Goal: Information Seeking & Learning: Learn about a topic

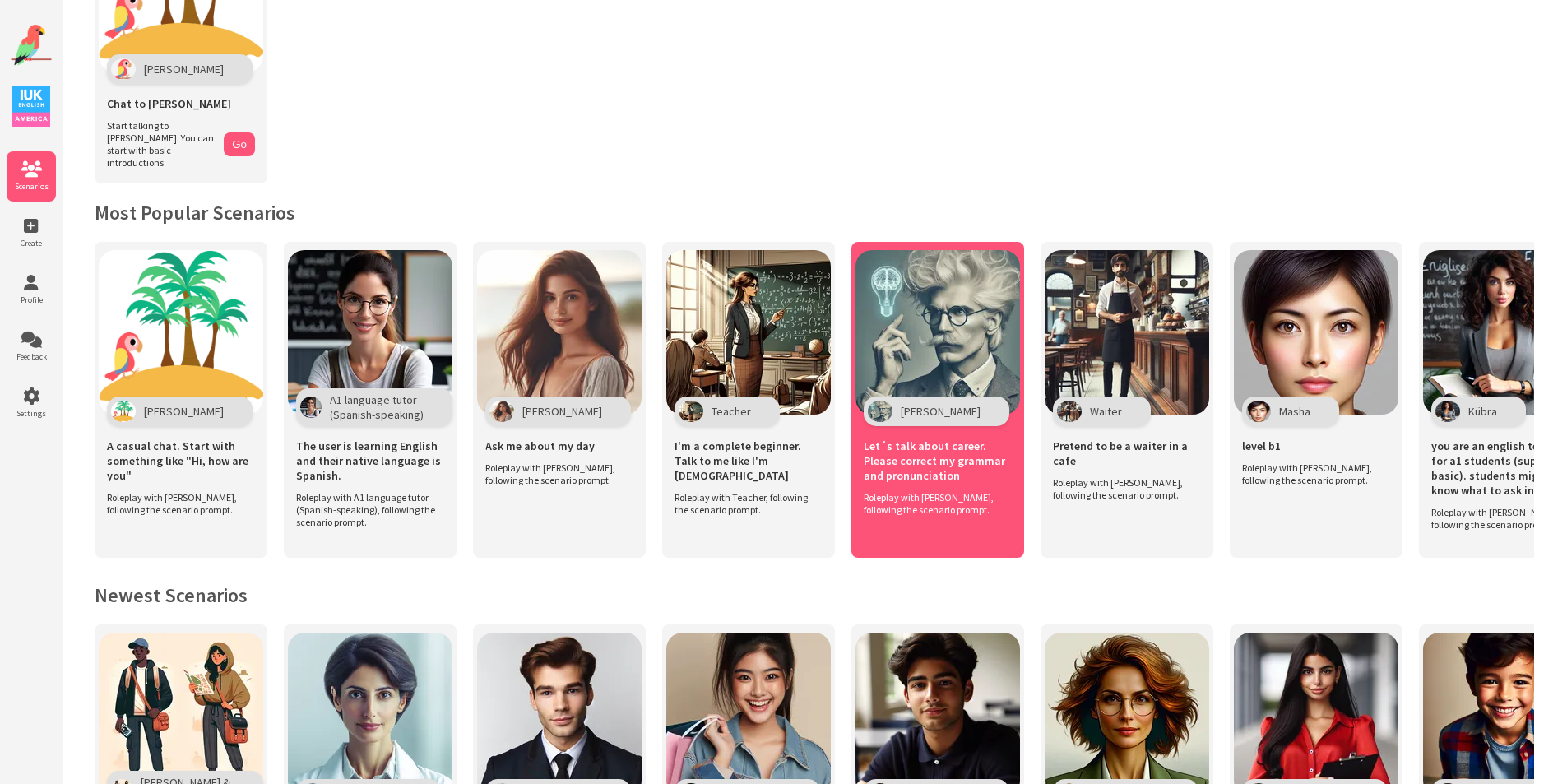
scroll to position [165, 0]
click at [947, 335] on img at bounding box center [938, 332] width 165 height 165
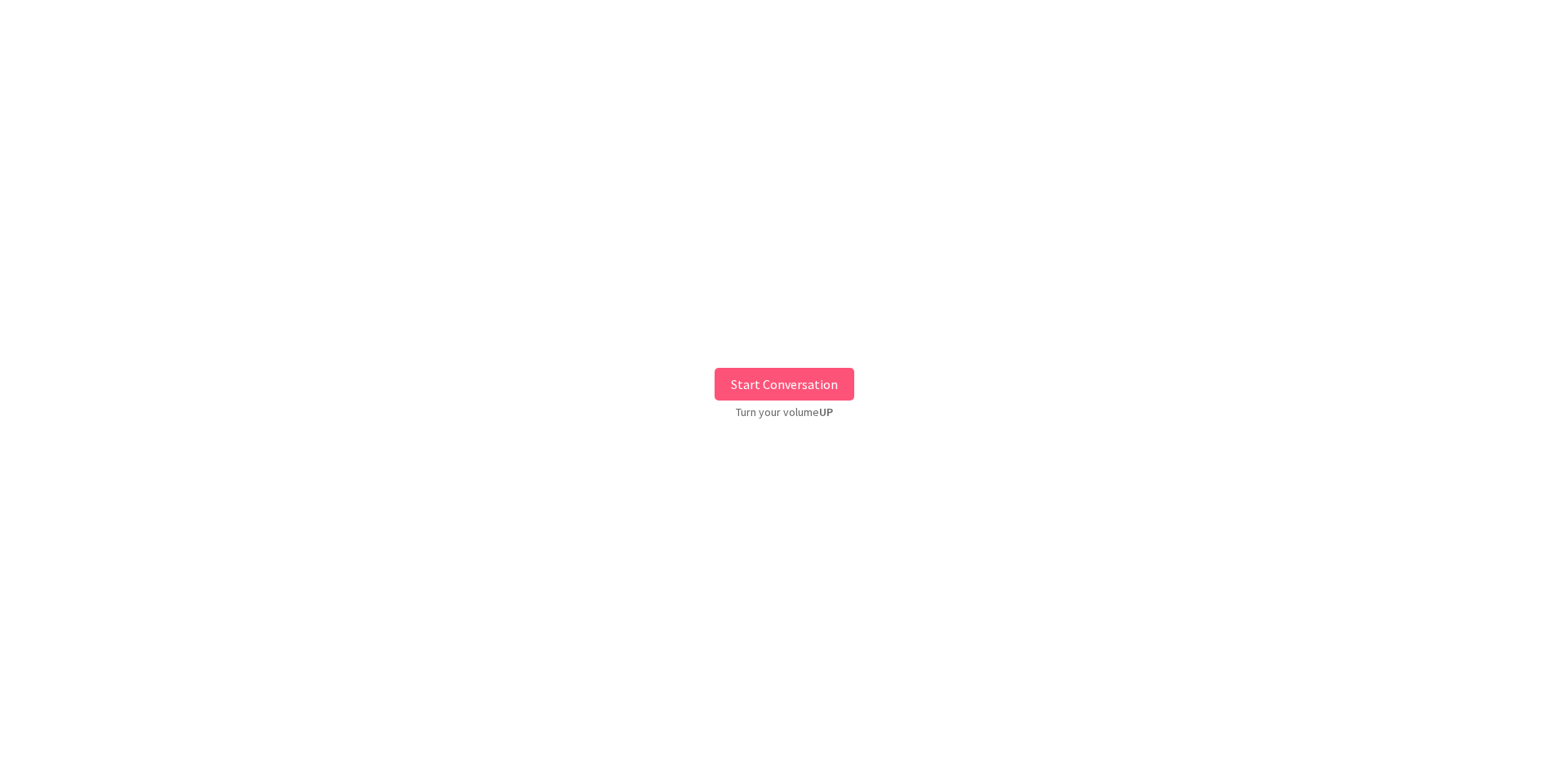
click at [805, 379] on button "Start Conversation" at bounding box center [784, 384] width 140 height 33
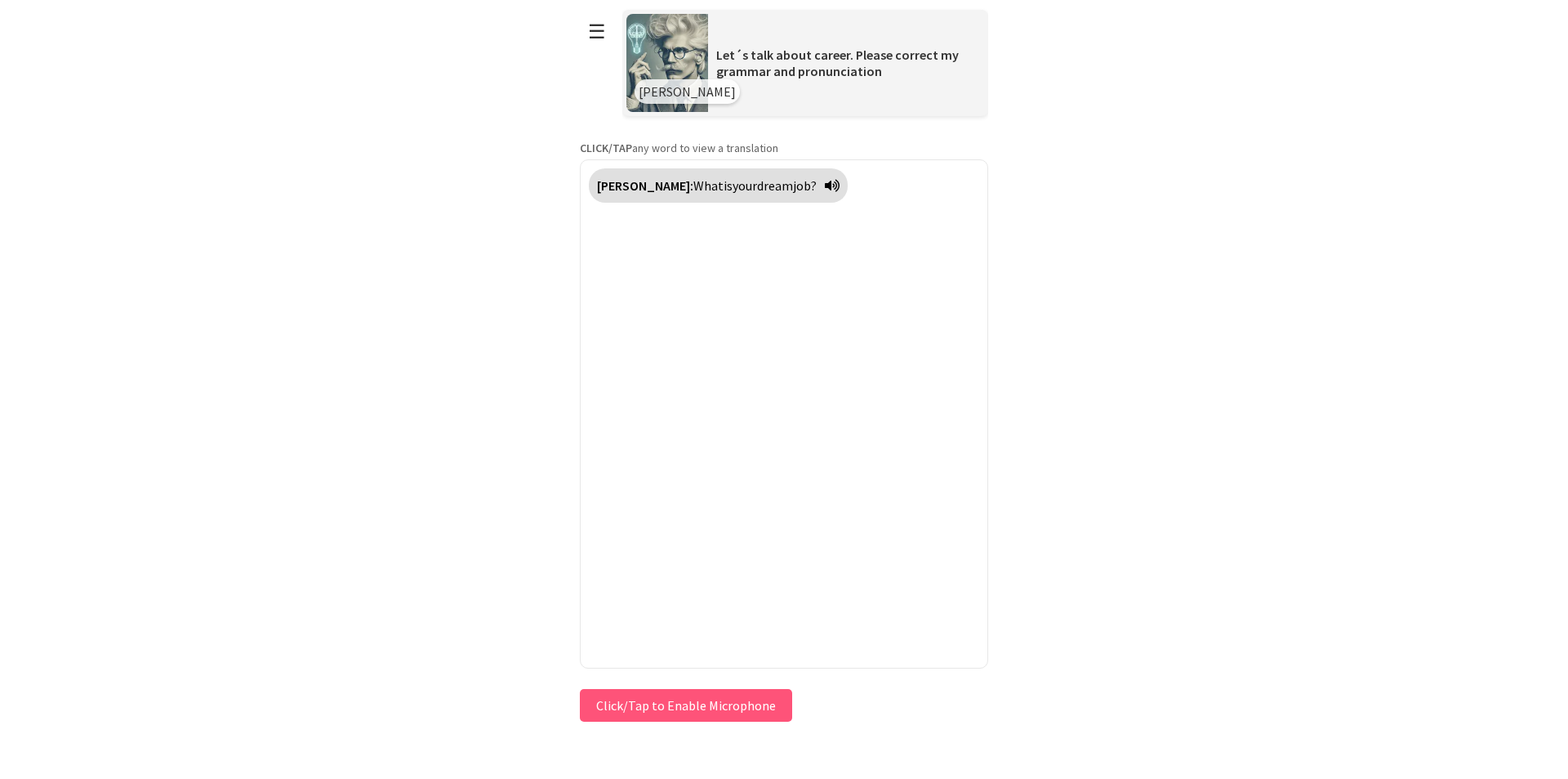
click at [700, 719] on button "Click/Tap to Enable Microphone" at bounding box center [686, 705] width 212 height 33
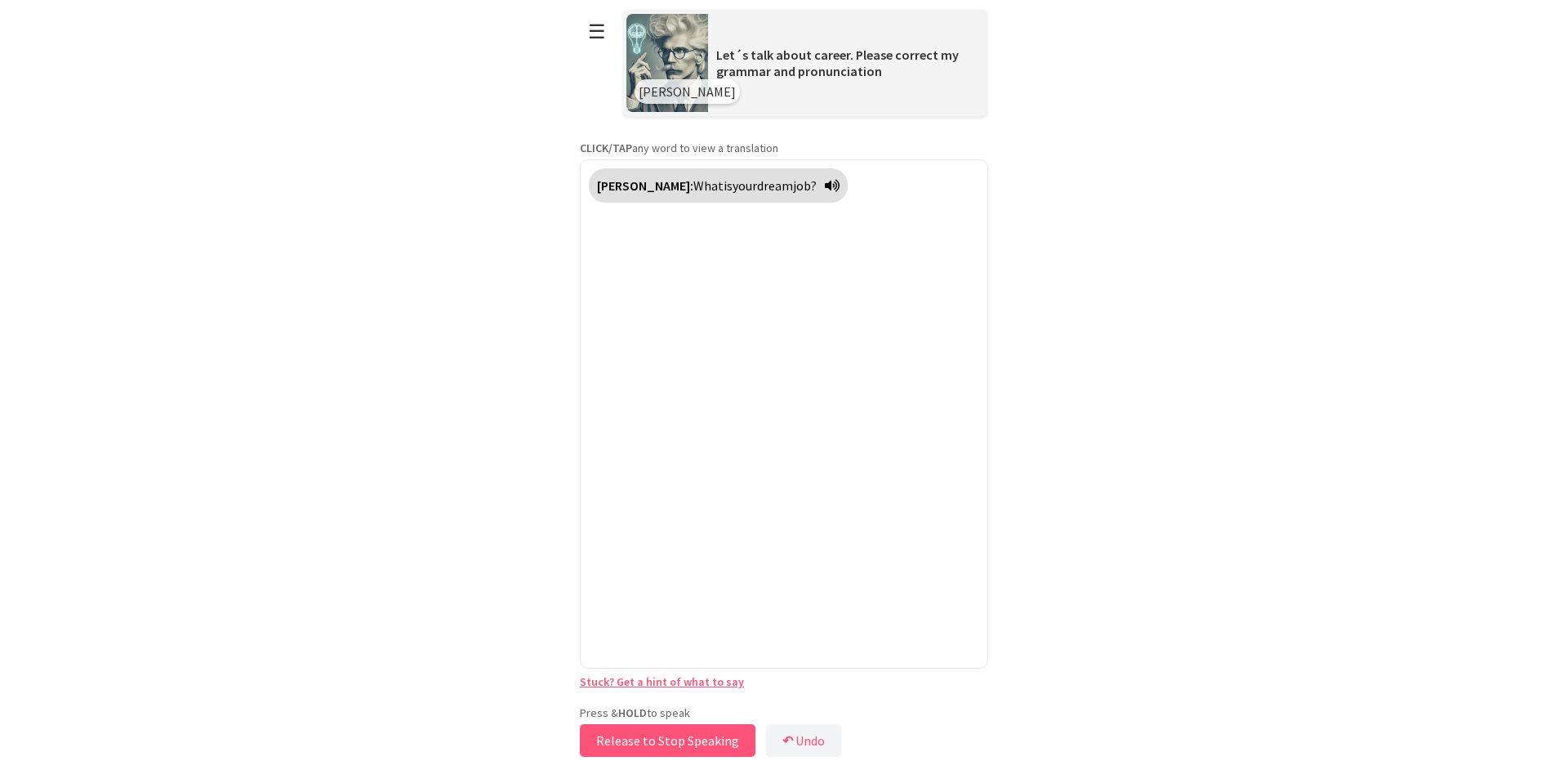
click at [696, 738] on button "Release to Stop Speaking" at bounding box center [667, 740] width 175 height 33
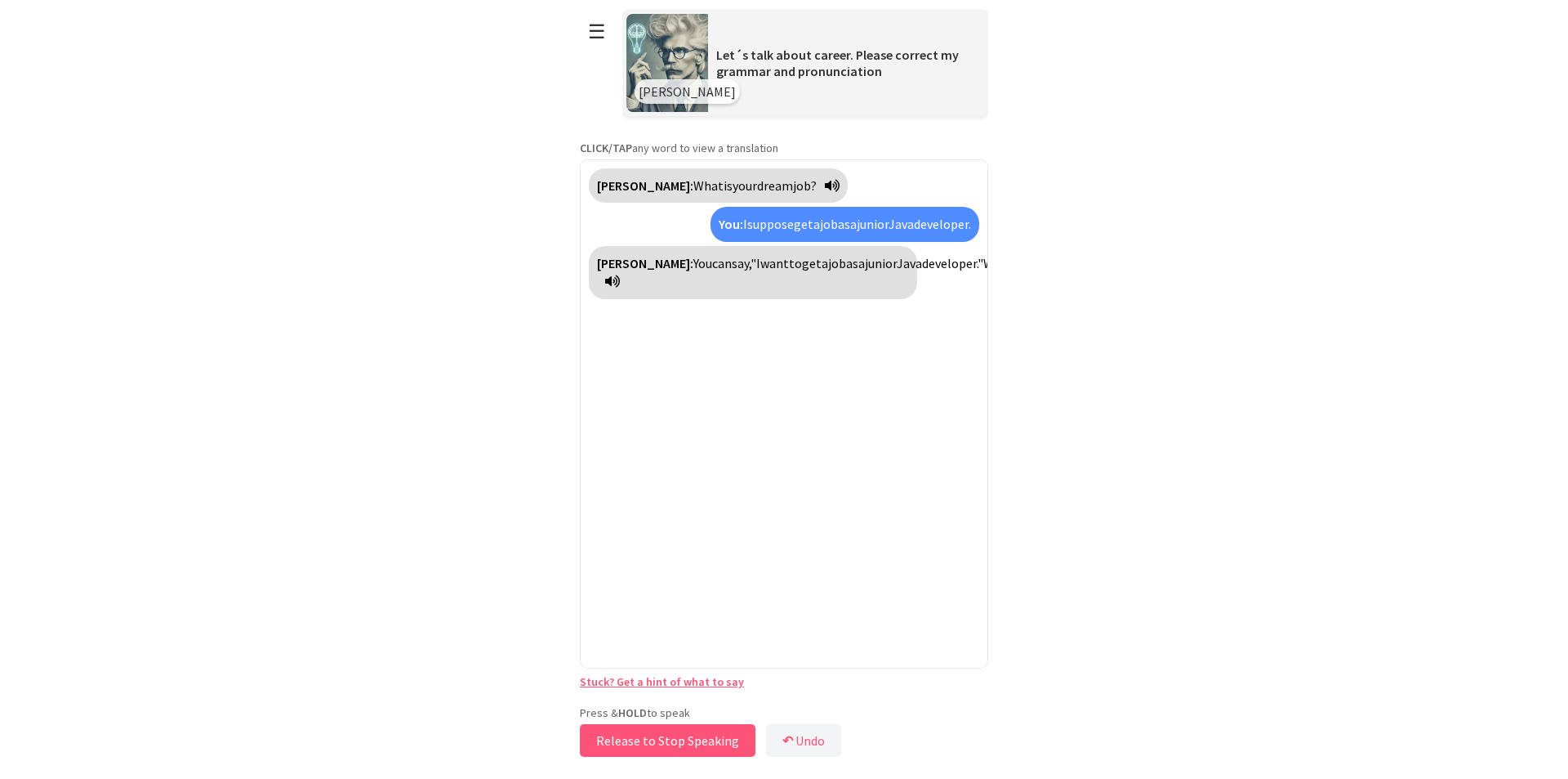
click at [703, 746] on button "Release to Stop Speaking" at bounding box center [667, 740] width 175 height 33
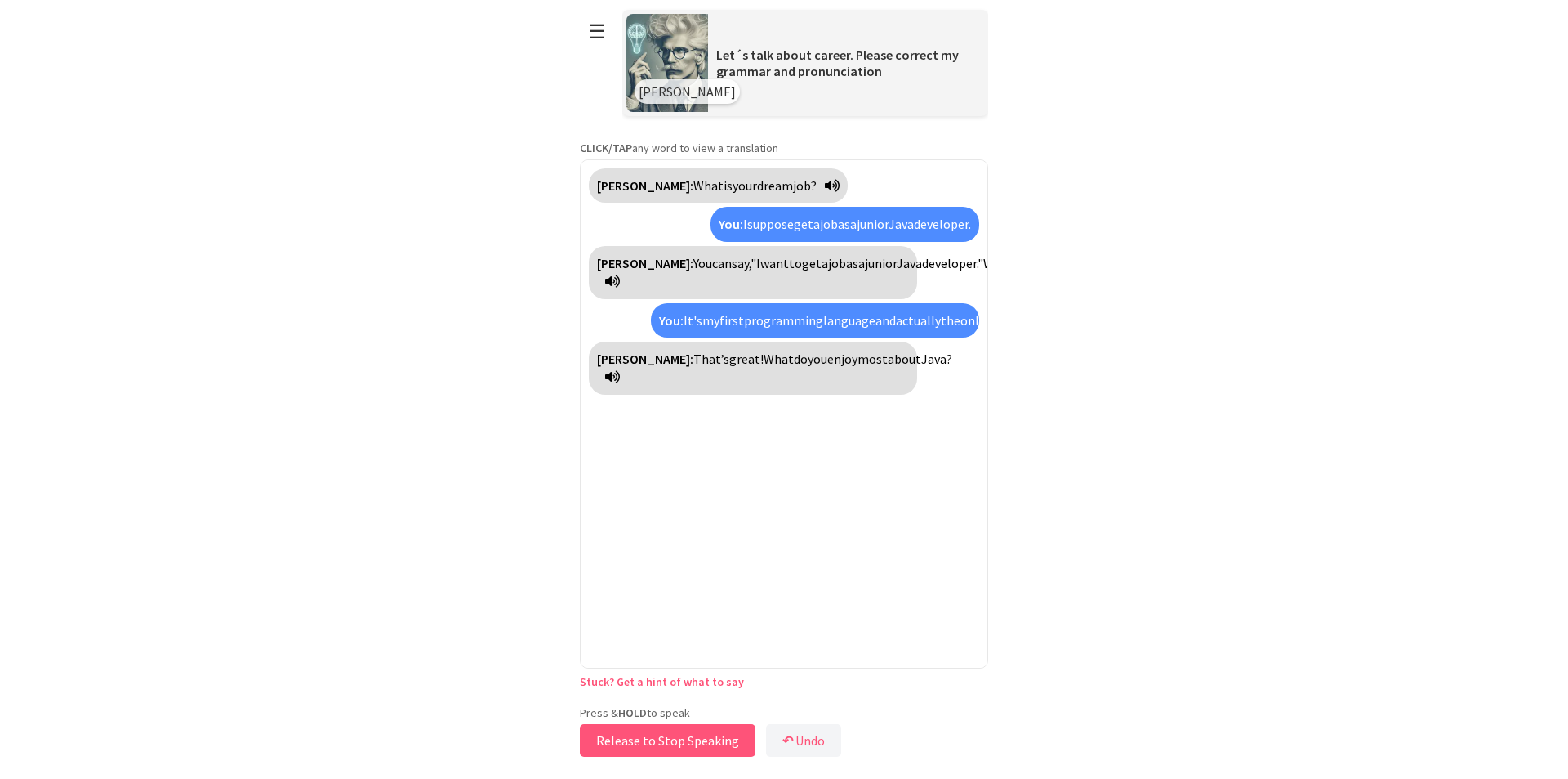
click at [690, 741] on button "Release to Stop Speaking" at bounding box center [667, 740] width 175 height 33
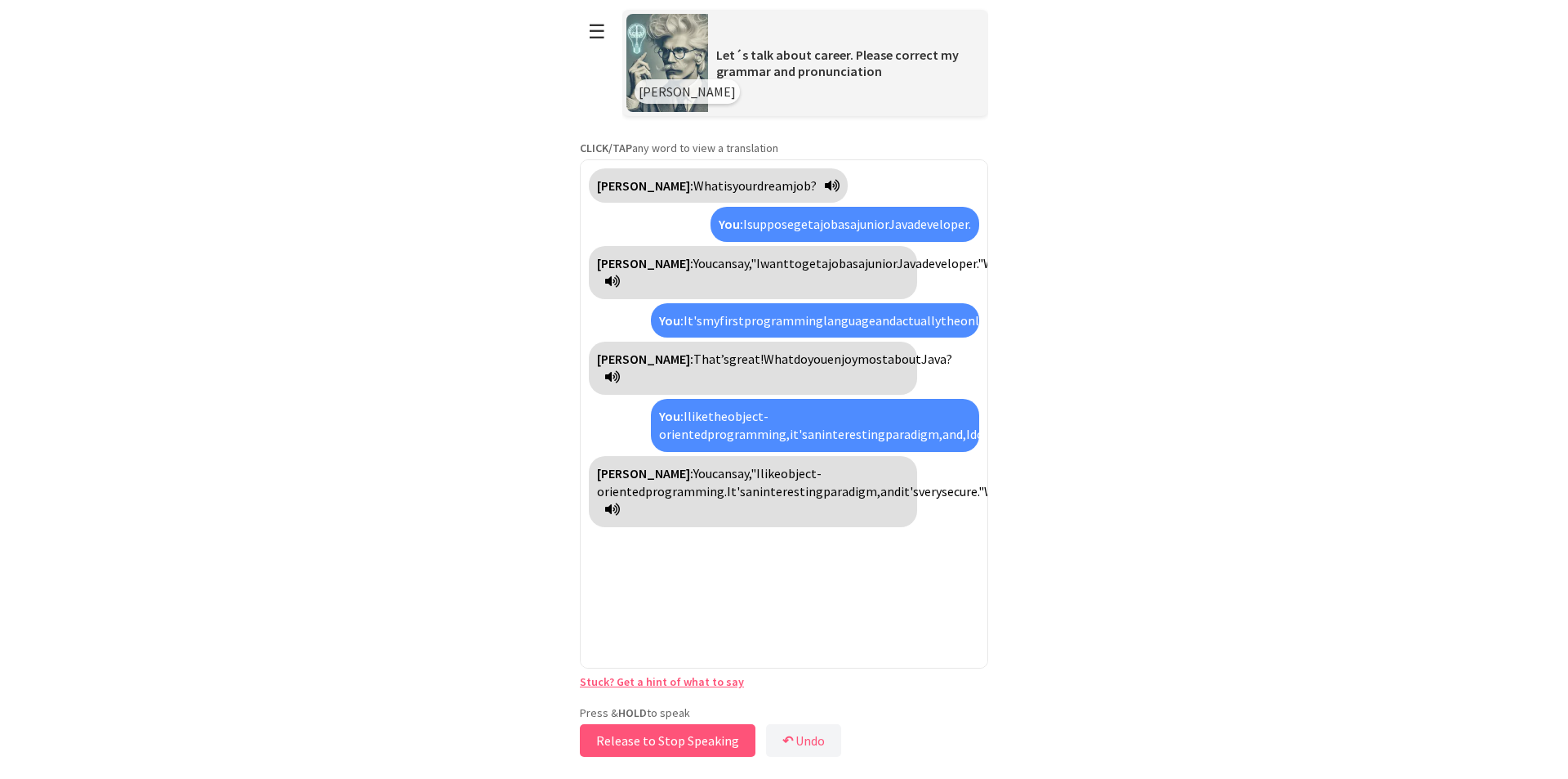
click at [676, 745] on button "Release to Stop Speaking" at bounding box center [667, 740] width 175 height 33
click at [676, 744] on button "Release to Stop Speaking" at bounding box center [661, 740] width 175 height 33
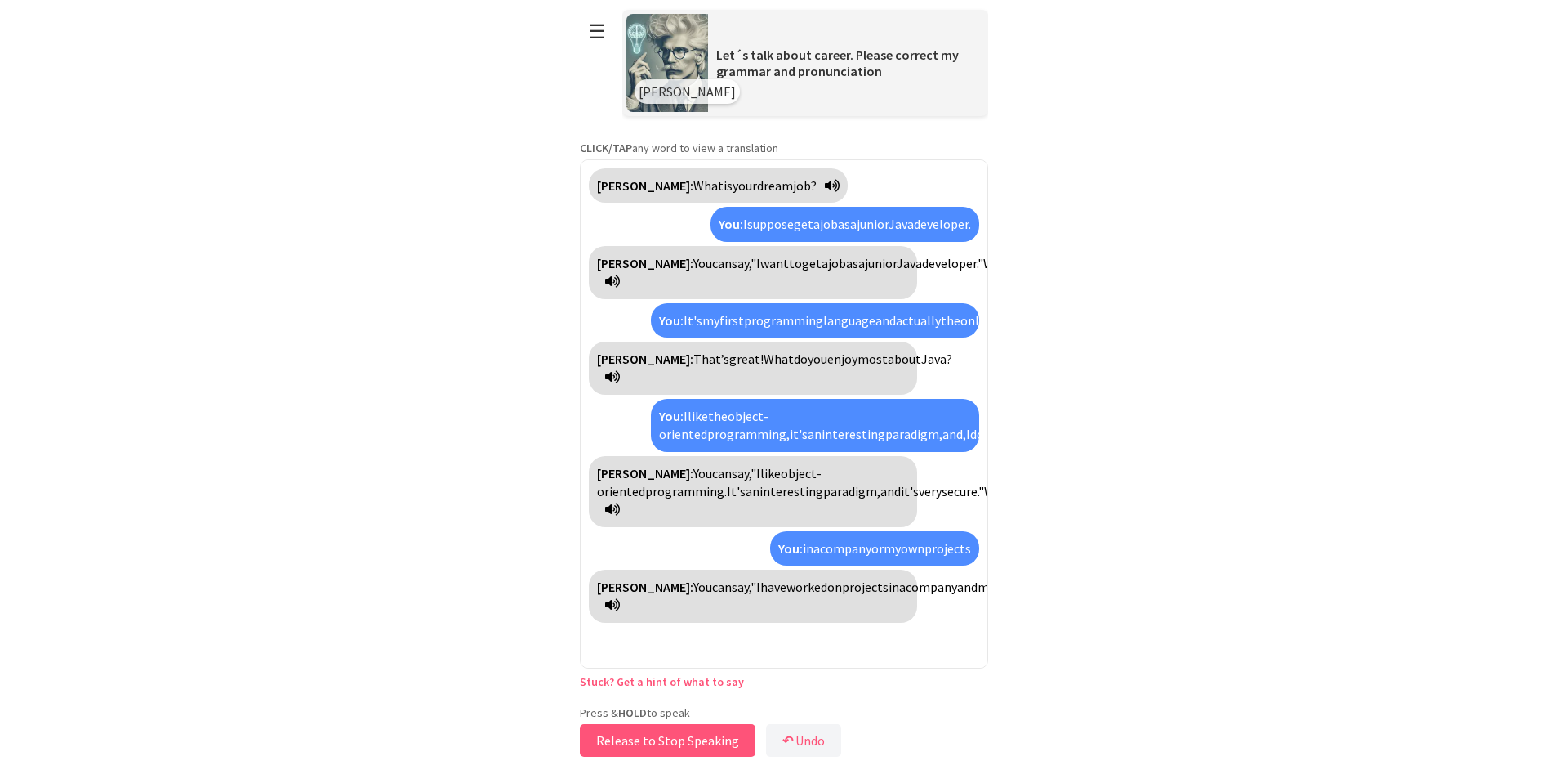
click at [709, 740] on button "Release to Stop Speaking" at bounding box center [667, 740] width 175 height 33
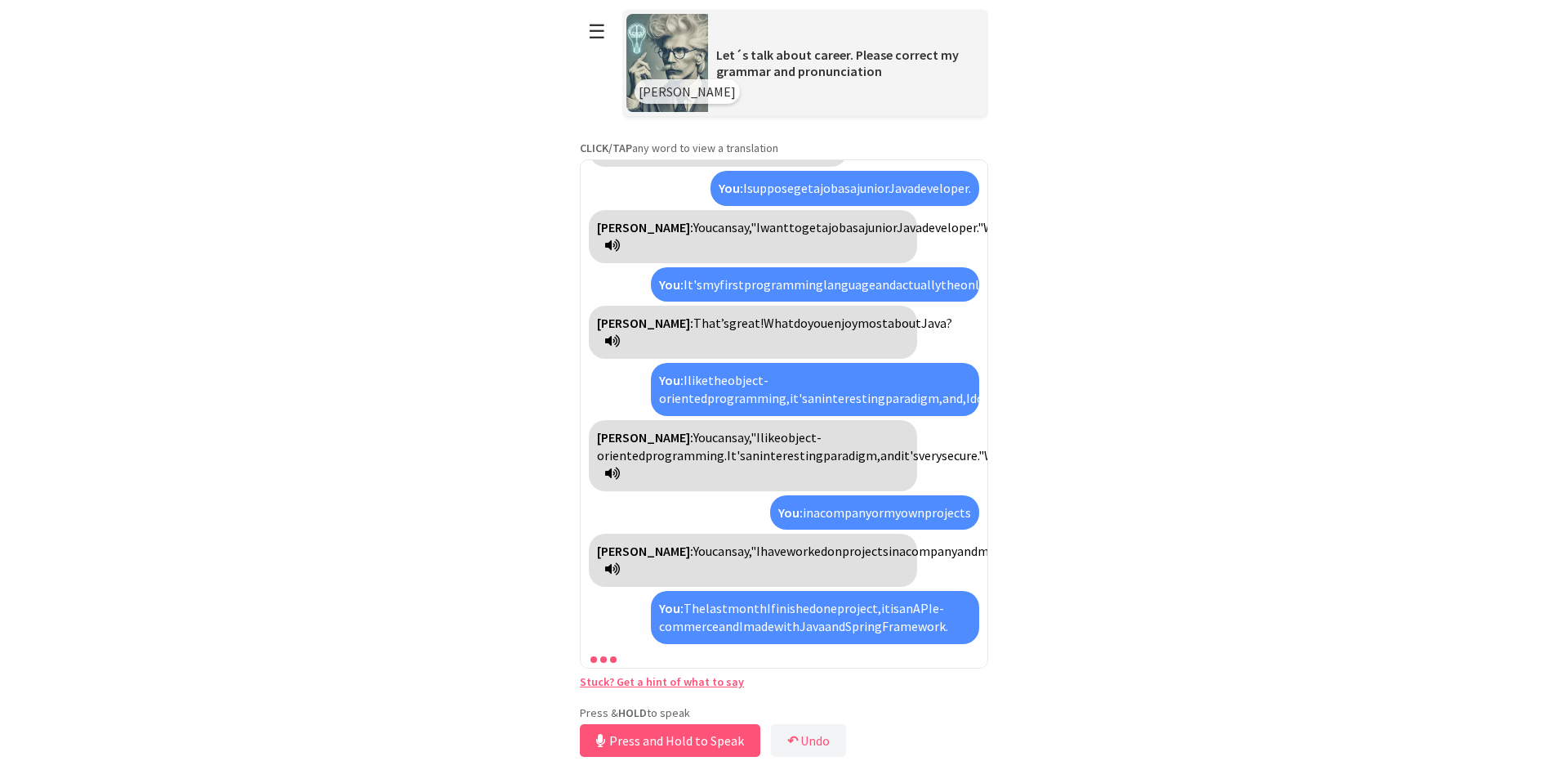
scroll to position [201, 0]
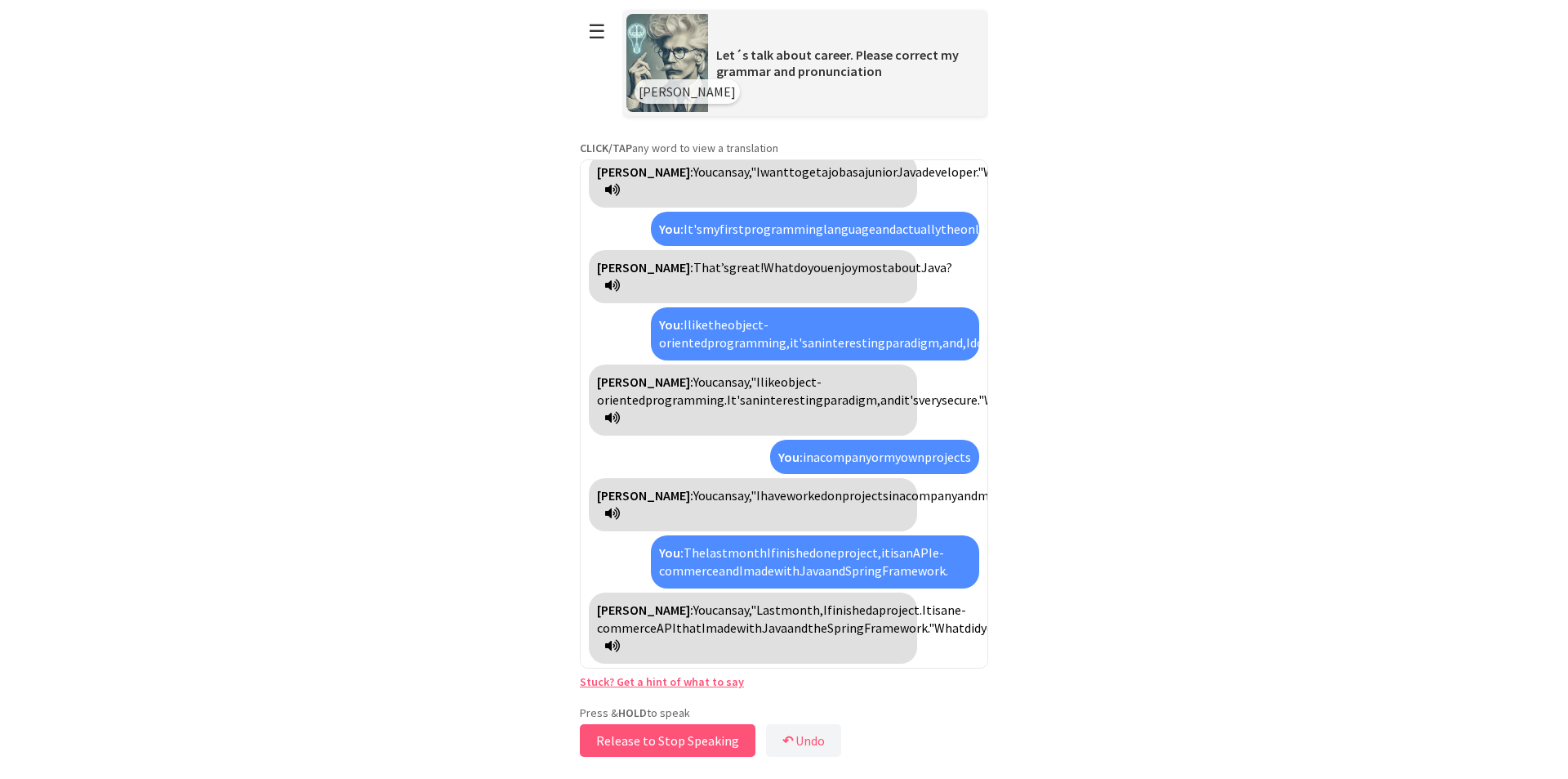
click at [696, 737] on button "Release to Stop Speaking" at bounding box center [667, 740] width 175 height 33
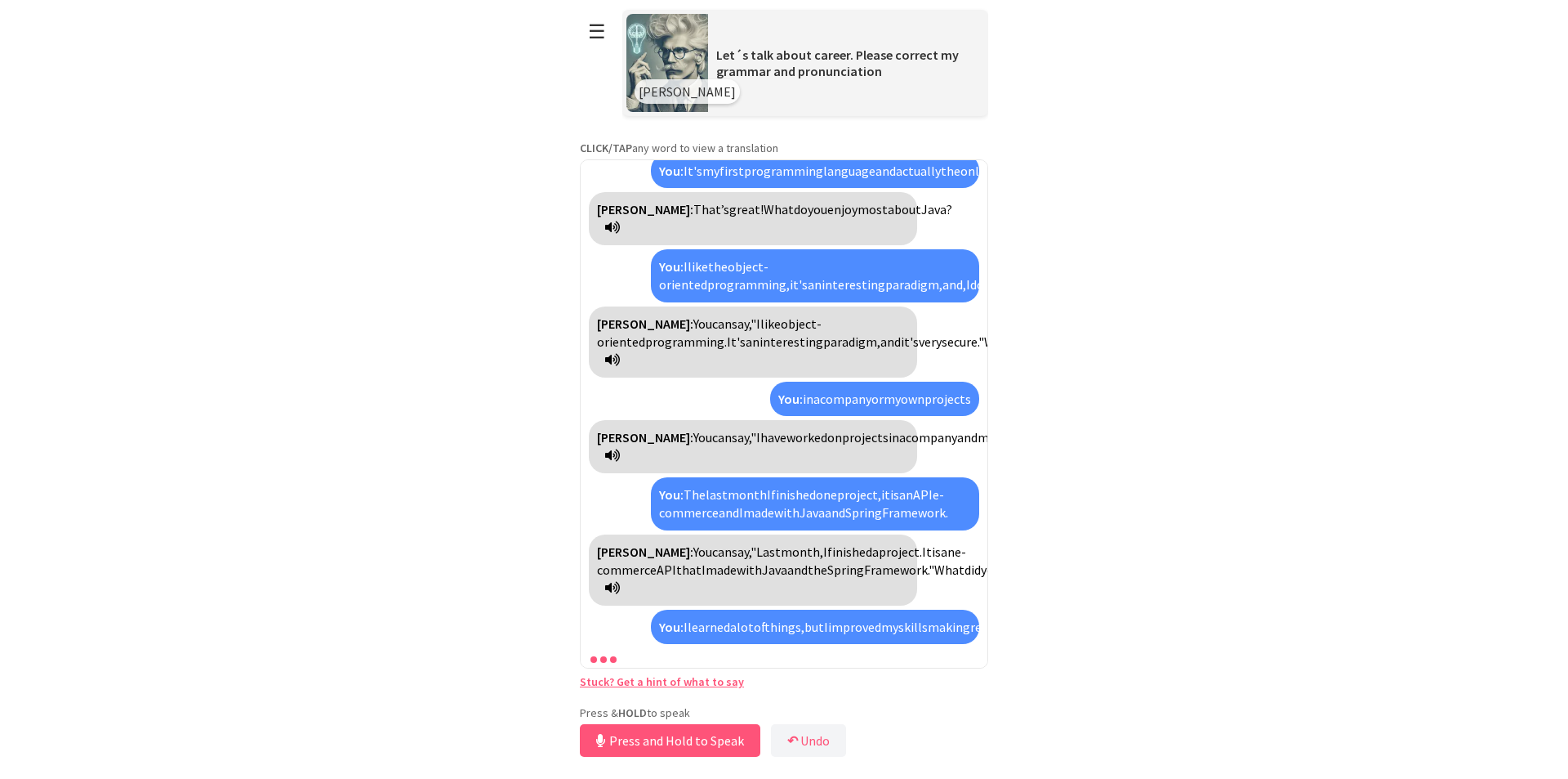
scroll to position [425, 0]
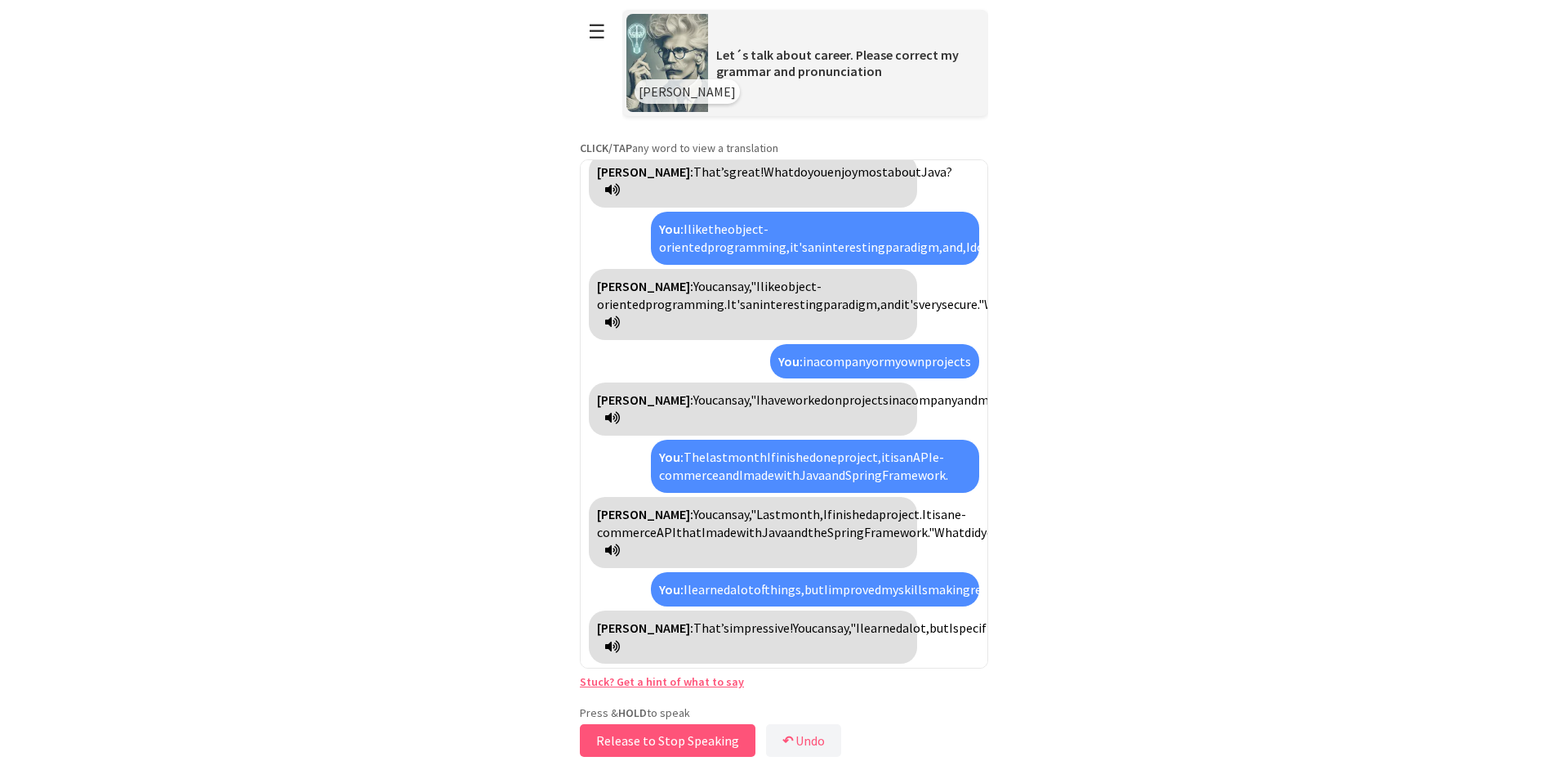
click at [657, 735] on button "Release to Stop Speaking" at bounding box center [667, 740] width 175 height 33
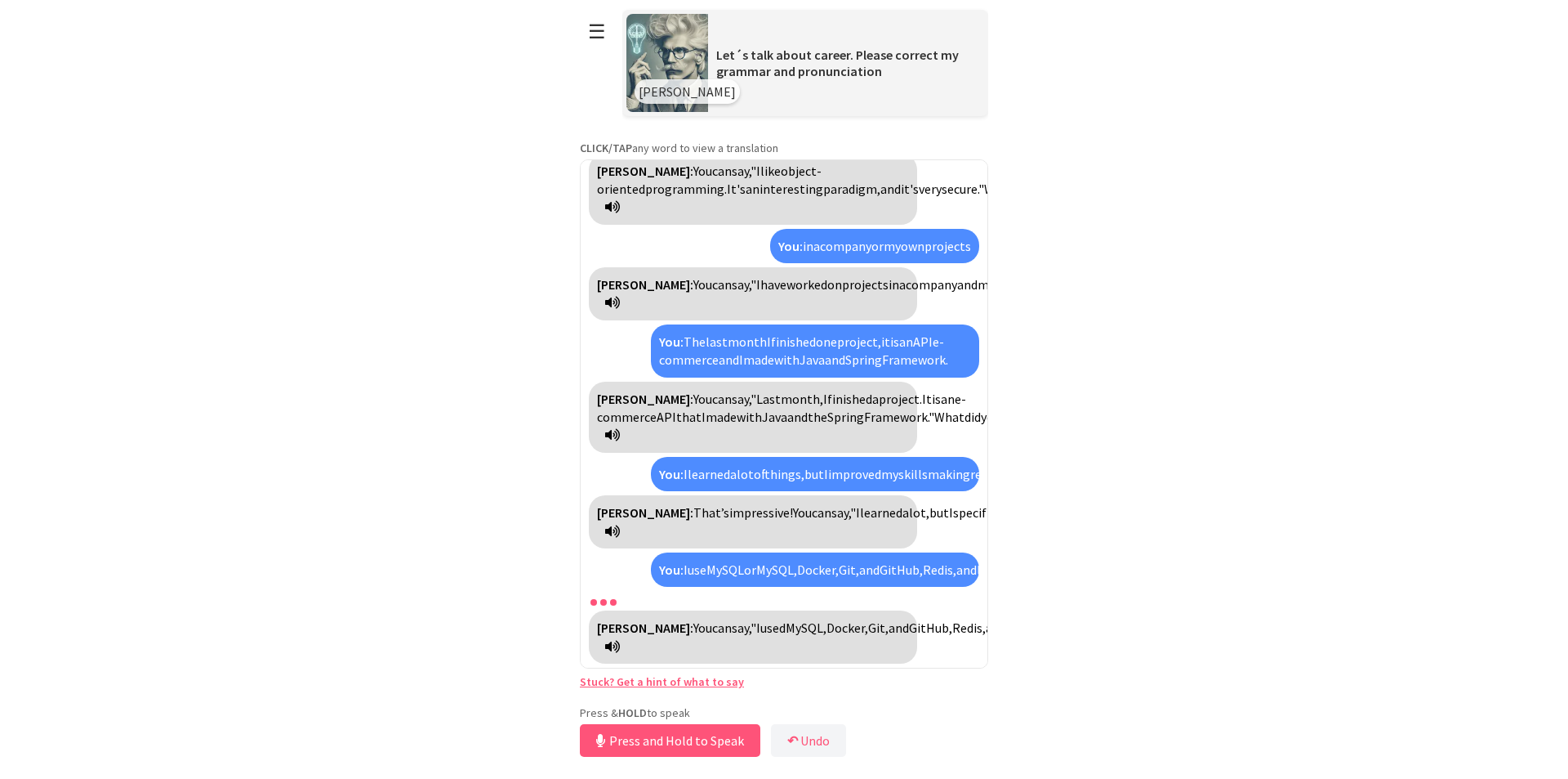
scroll to position [595, 0]
drag, startPoint x: 709, startPoint y: 741, endPoint x: 784, endPoint y: 749, distance: 75.4
click at [784, 749] on div "Press & HOLD to speak Release to Stop Speaking ↶ Undo Save No voice detected. H…" at bounding box center [784, 733] width 409 height 56
click at [723, 744] on button "Release to Stop Speaking" at bounding box center [667, 740] width 175 height 33
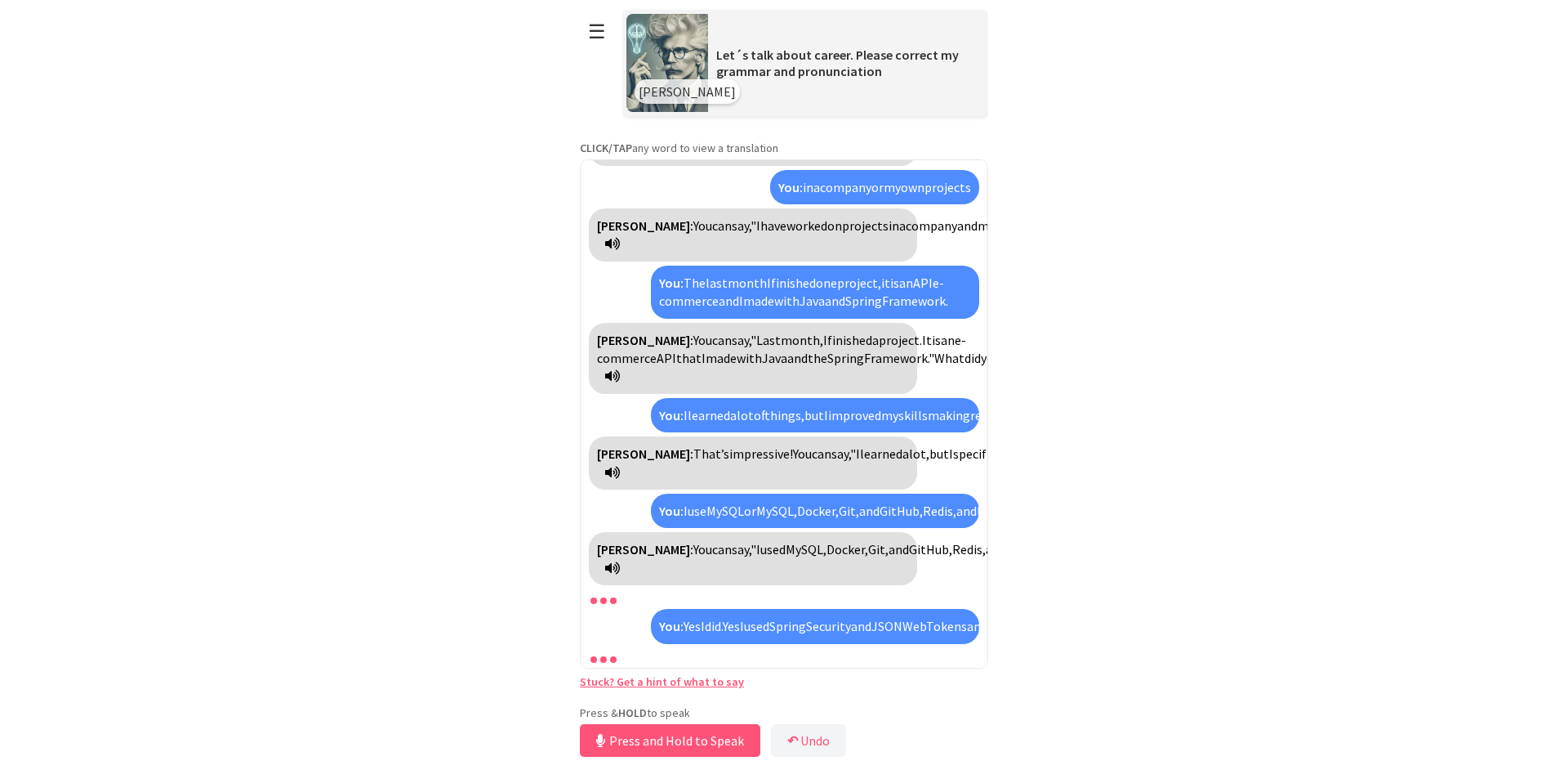
scroll to position [782, 0]
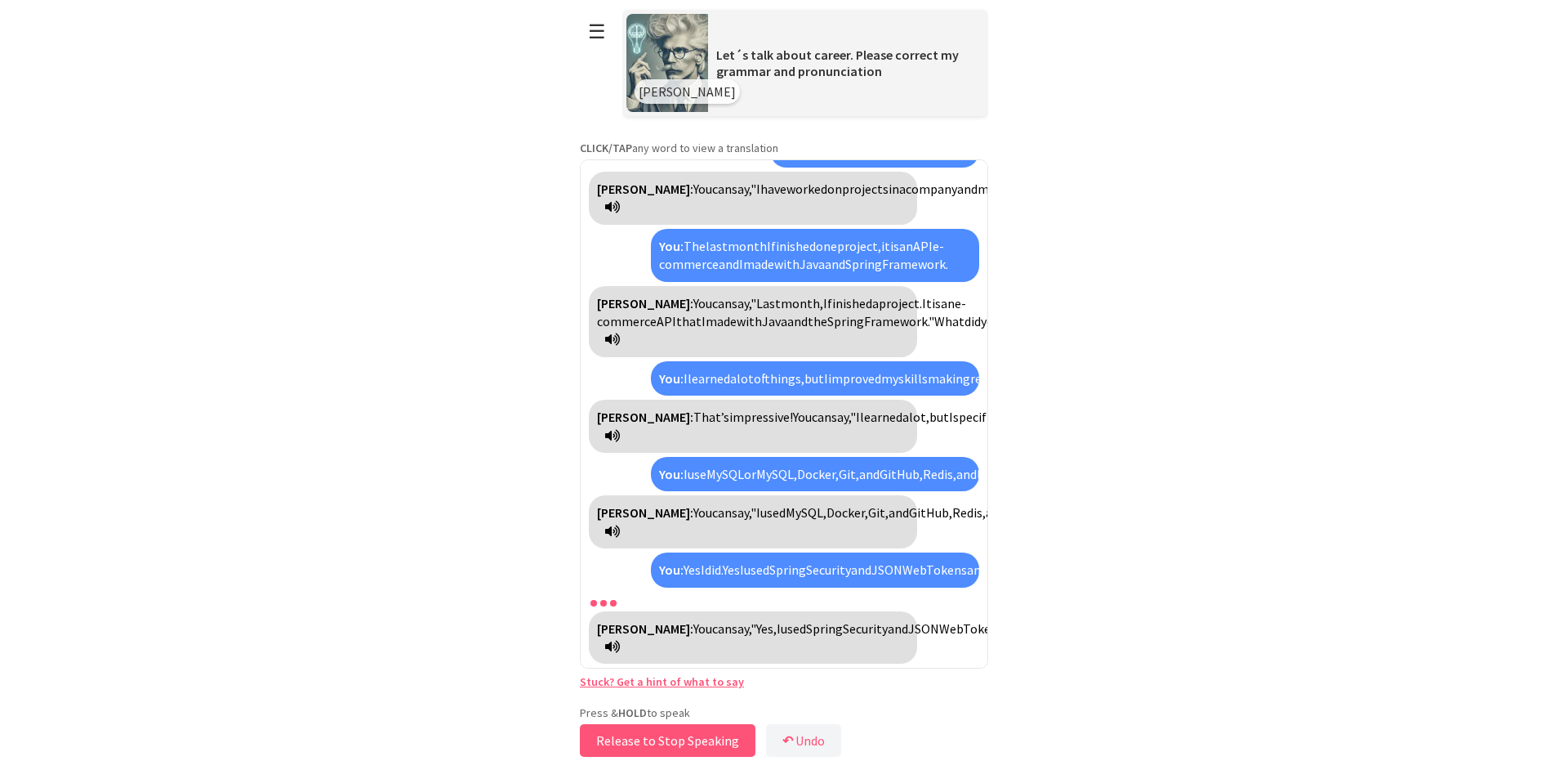
click at [694, 739] on button "Release to Stop Speaking" at bounding box center [667, 740] width 175 height 33
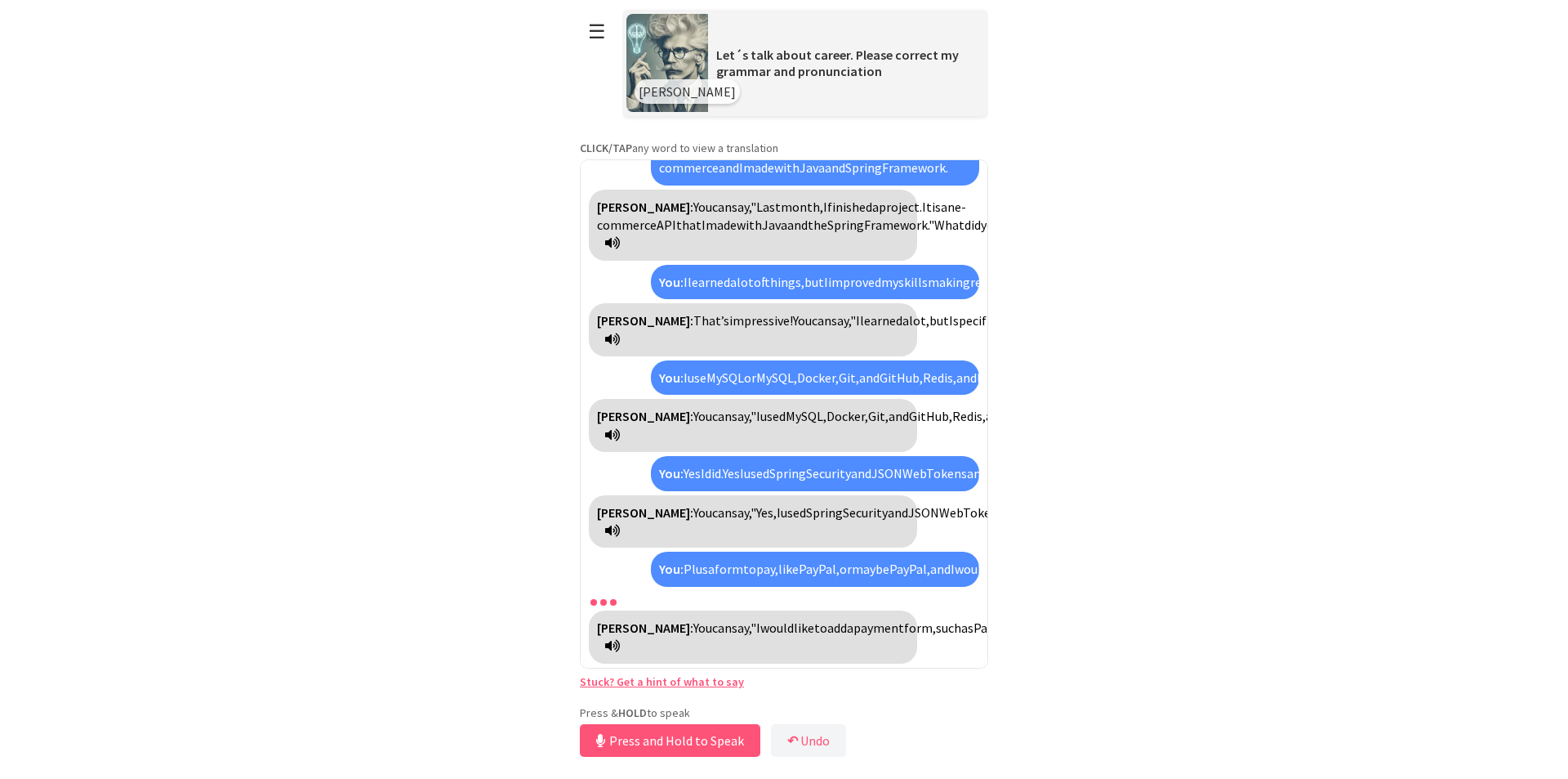
scroll to position [988, 0]
click at [722, 750] on button "Release to Stop Speaking" at bounding box center [667, 740] width 175 height 33
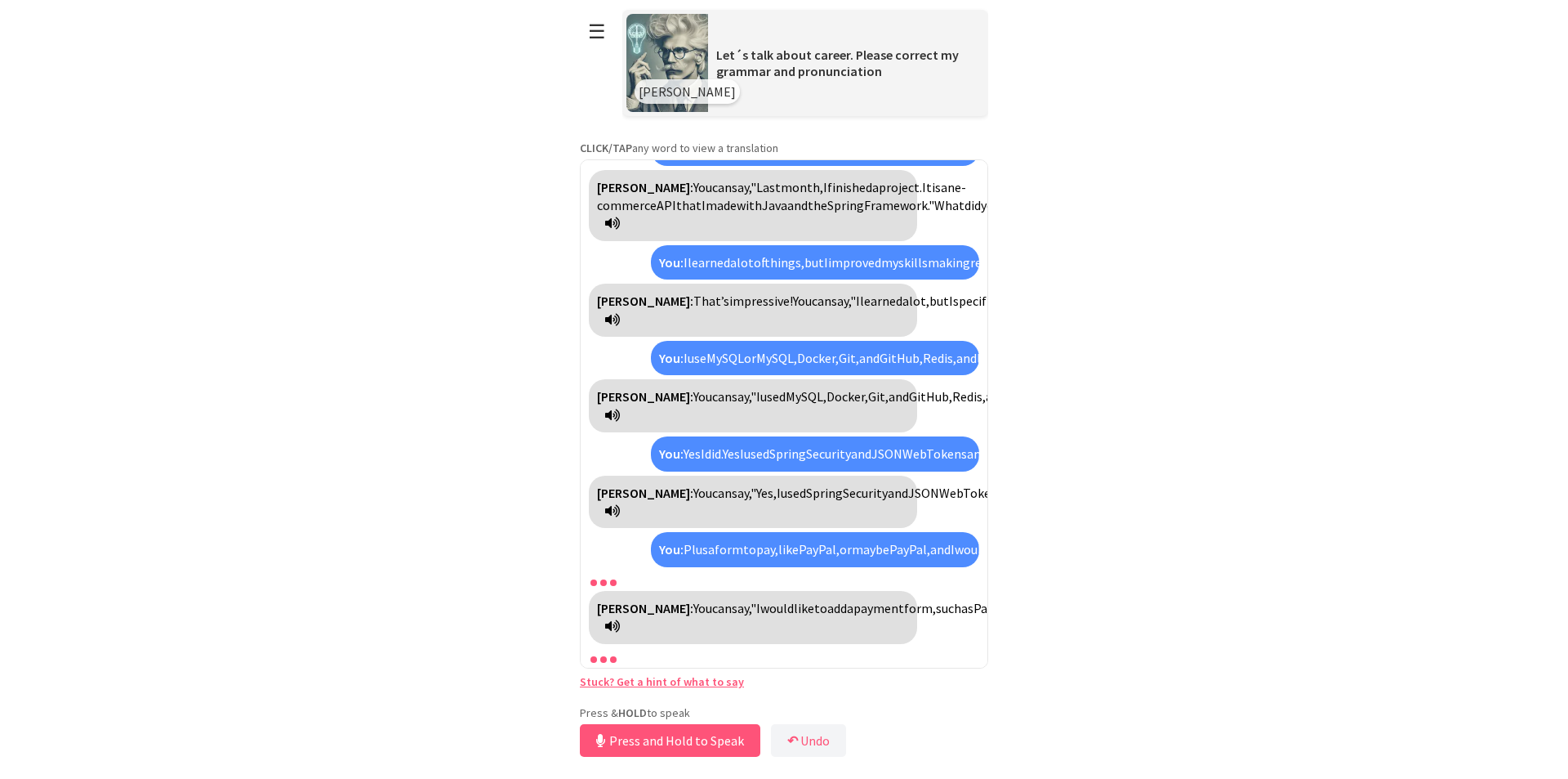
scroll to position [1007, 0]
drag, startPoint x: 722, startPoint y: 750, endPoint x: 536, endPoint y: 572, distance: 257.4
click at [536, 572] on html "**********" at bounding box center [784, 390] width 1568 height 779
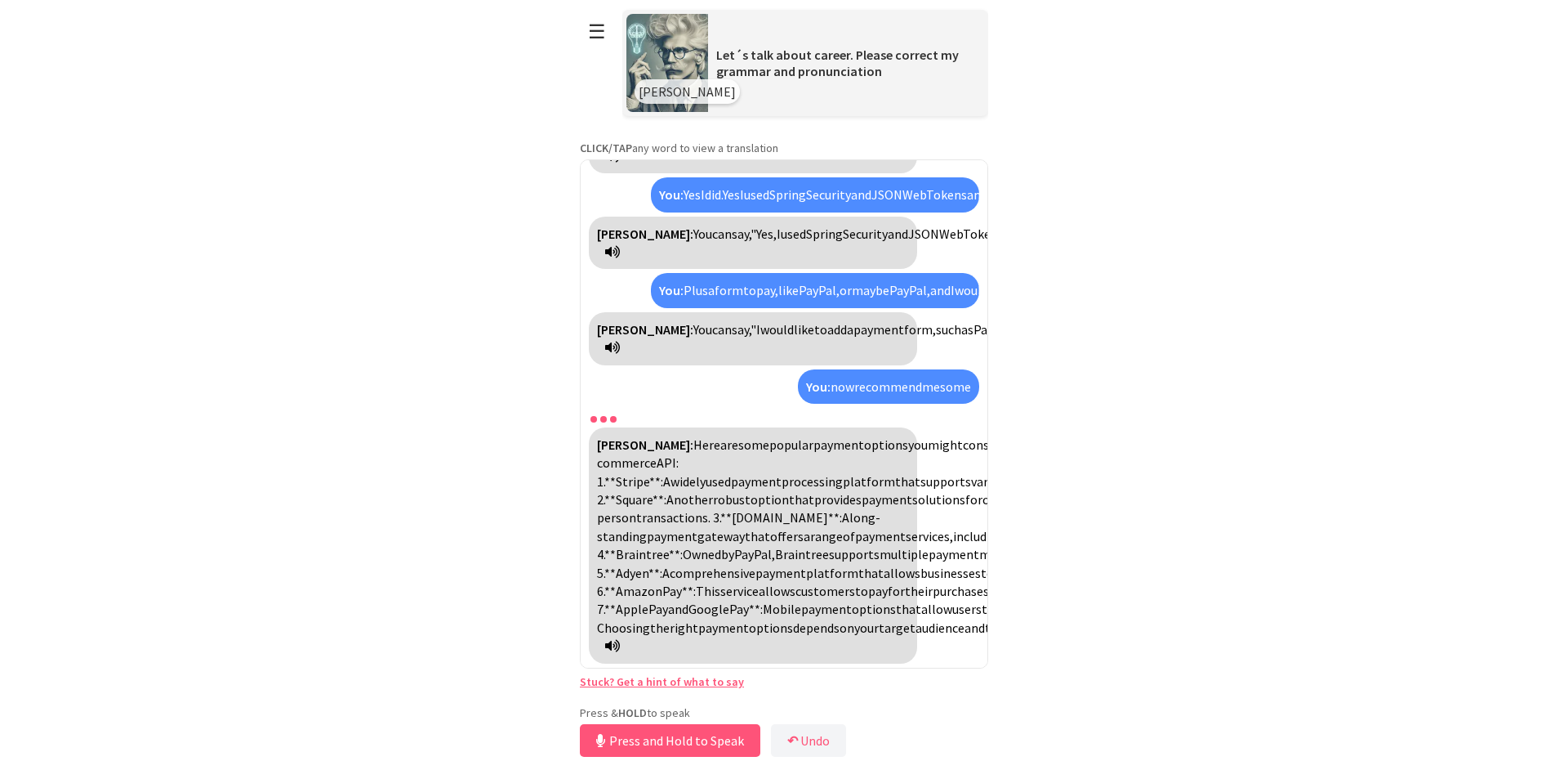
scroll to position [1486, 0]
click at [693, 752] on button "Release to Stop Speaking" at bounding box center [667, 740] width 175 height 33
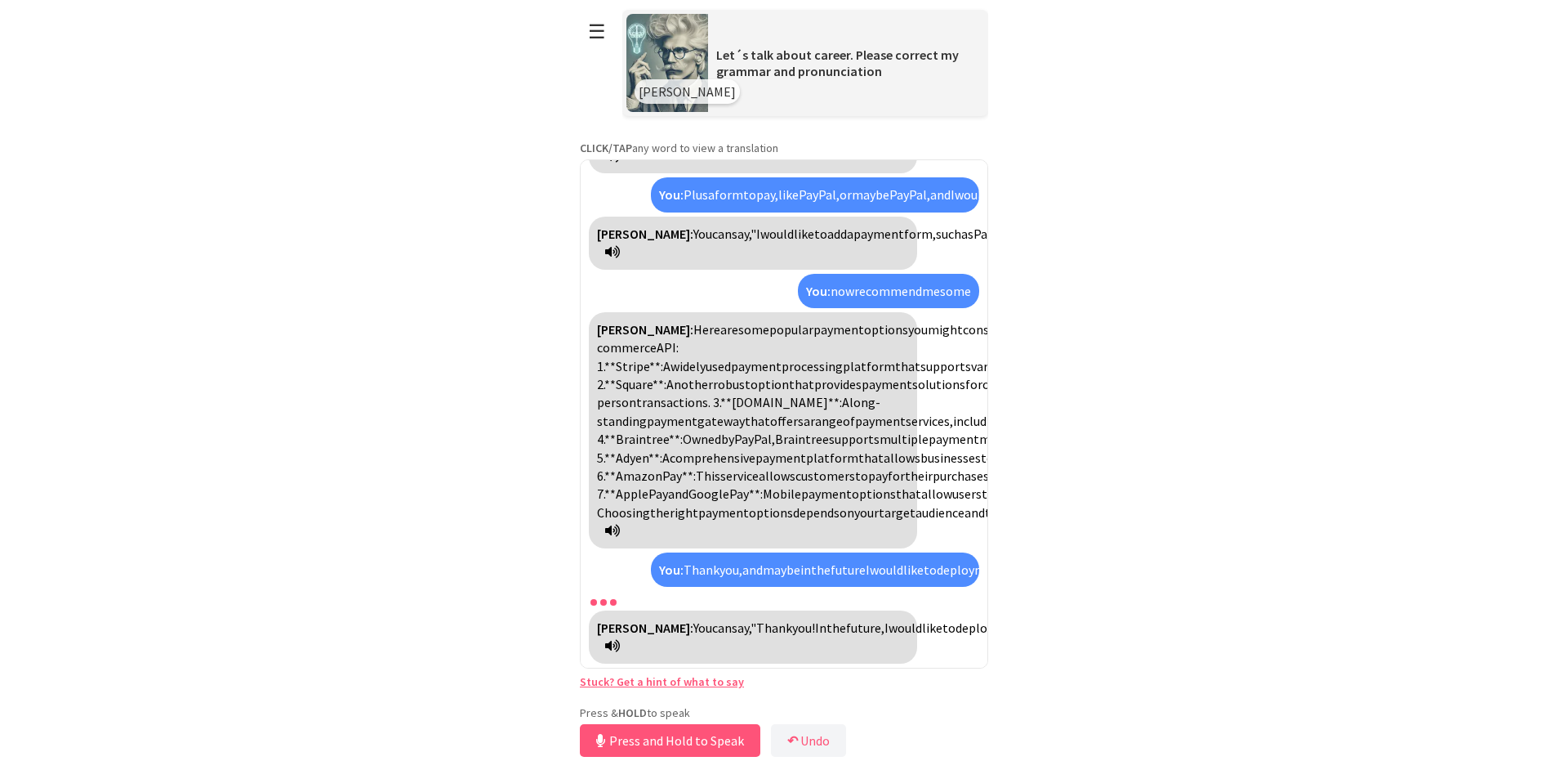
scroll to position [1691, 0]
click at [690, 740] on button "Release to Stop Speaking" at bounding box center [667, 740] width 175 height 33
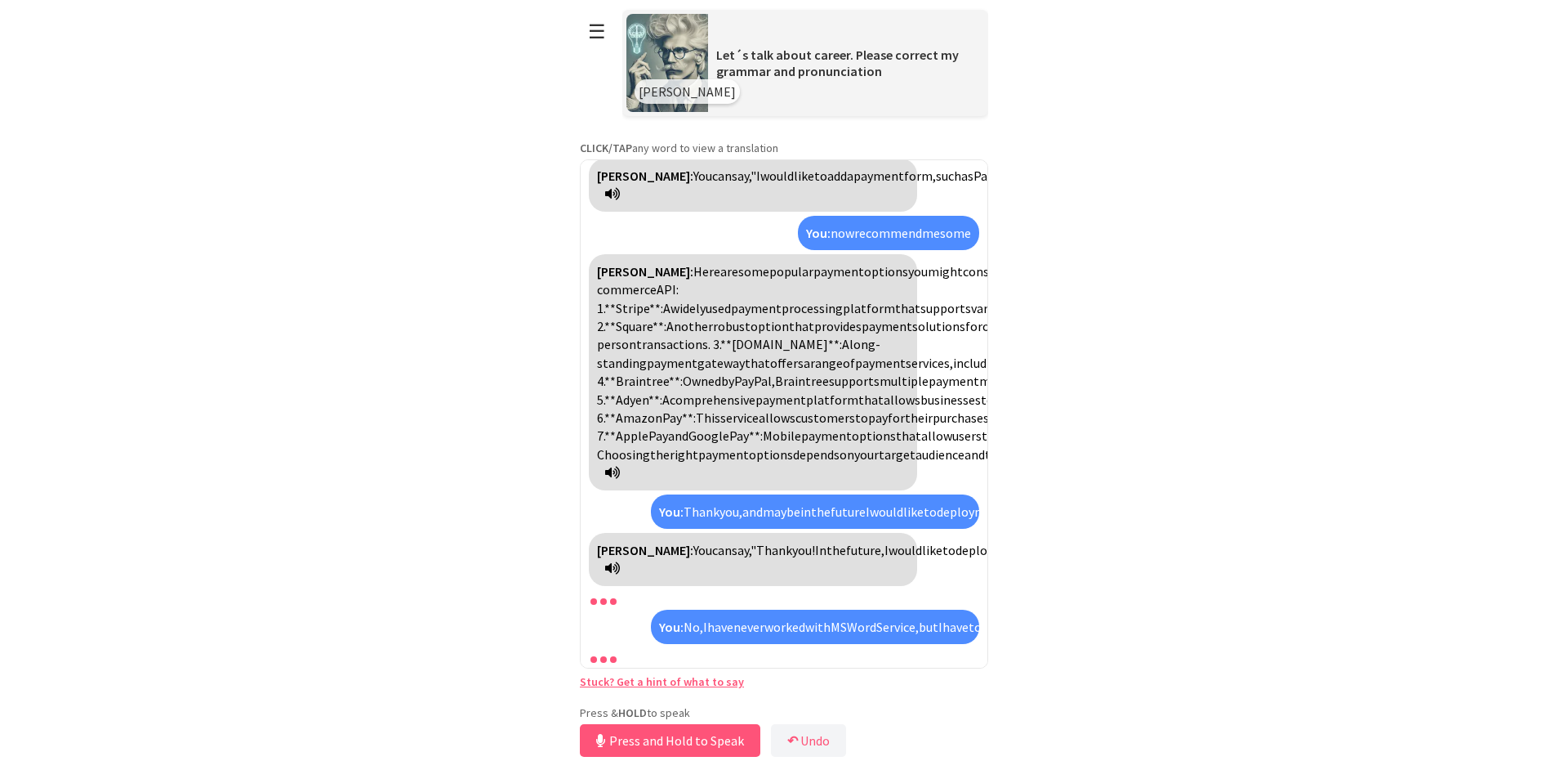
scroll to position [2135, 0]
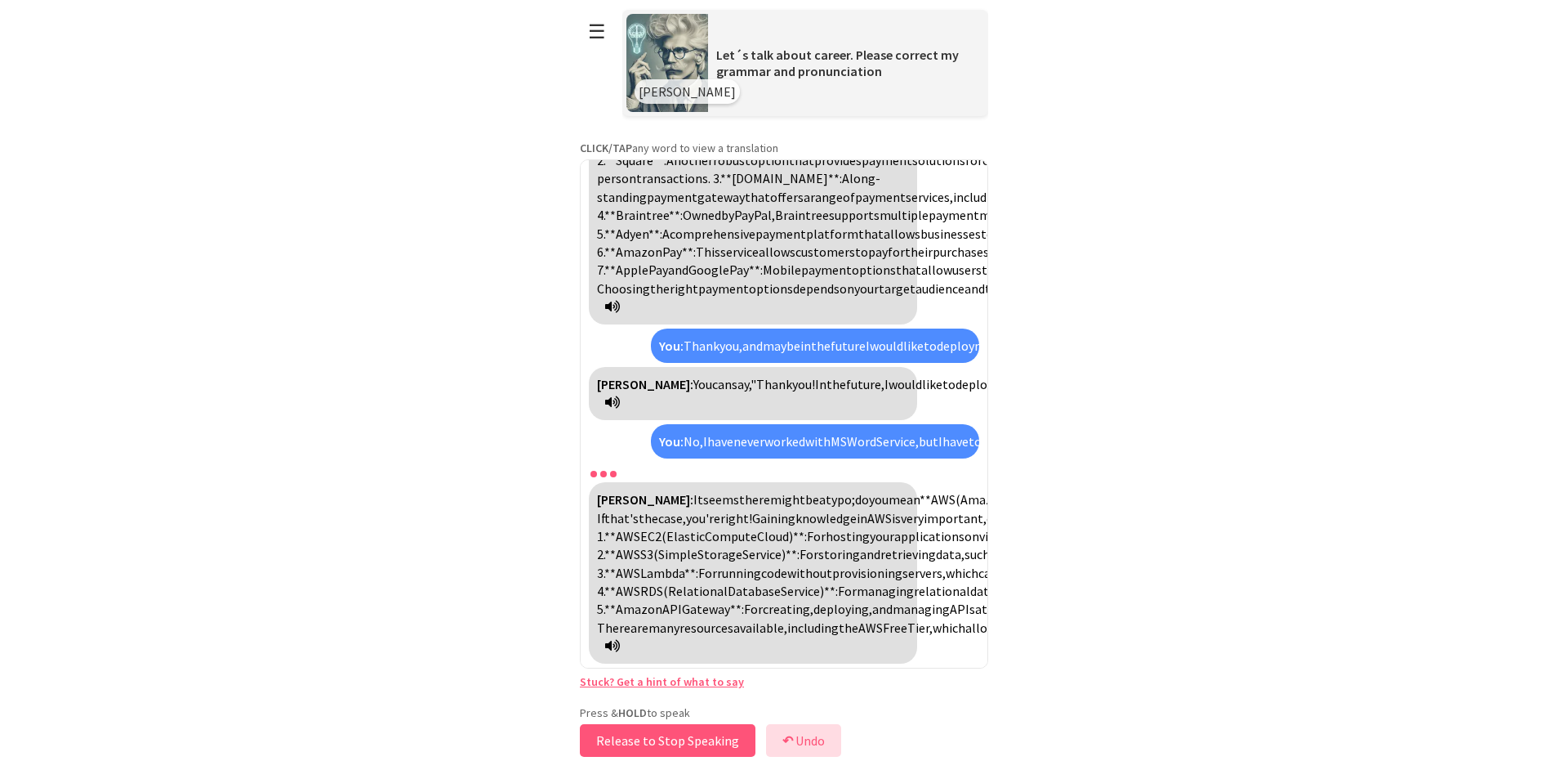
drag, startPoint x: 699, startPoint y: 728, endPoint x: 802, endPoint y: 747, distance: 104.7
click at [802, 747] on div "Press & HOLD to speak Release to Stop Speaking ↶ Undo Save No voice detected. H…" at bounding box center [784, 733] width 409 height 56
click at [677, 728] on button "Release to Stop Speaking" at bounding box center [667, 740] width 175 height 33
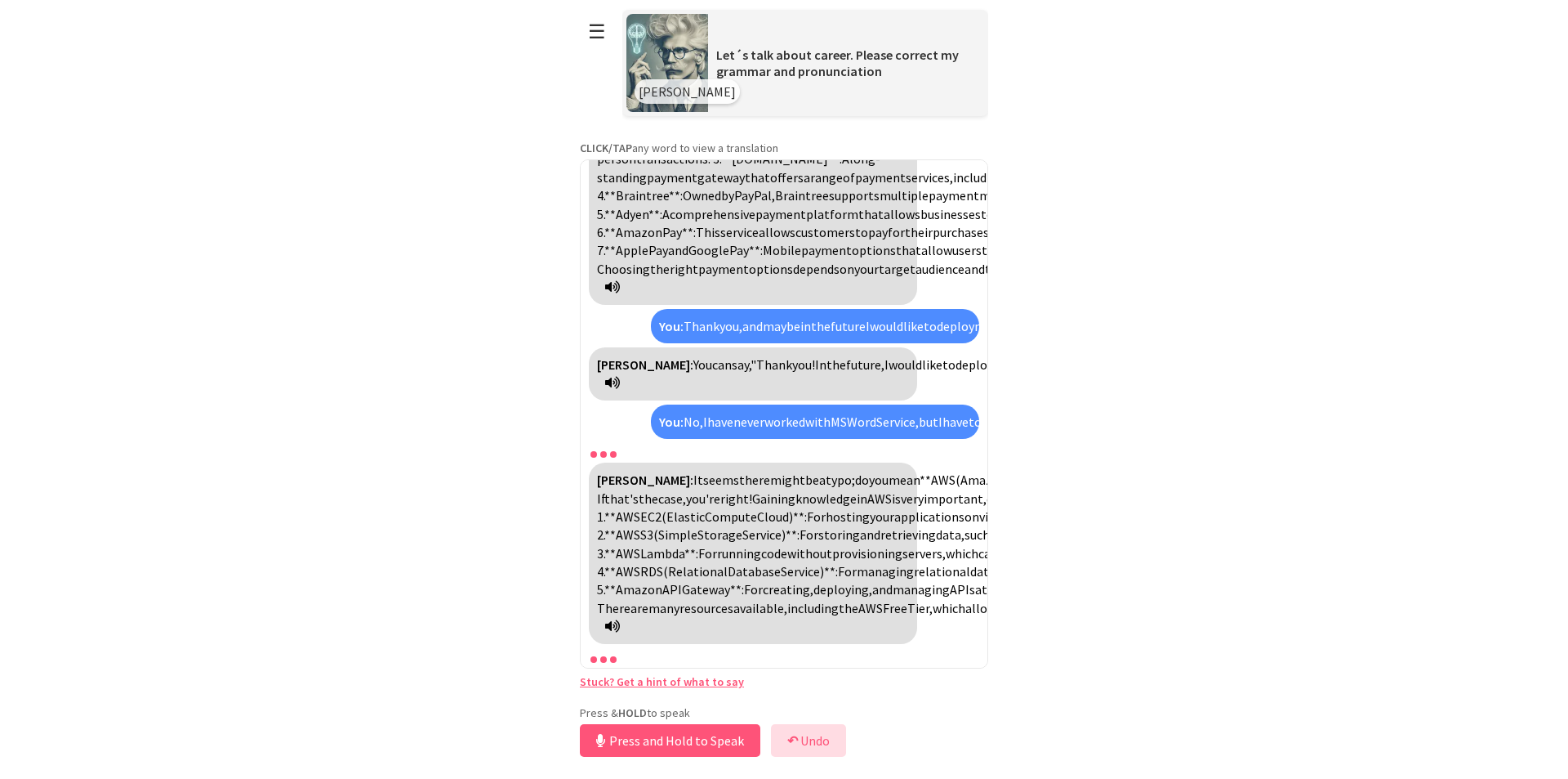
click at [802, 743] on button "↶ Undo" at bounding box center [808, 740] width 75 height 33
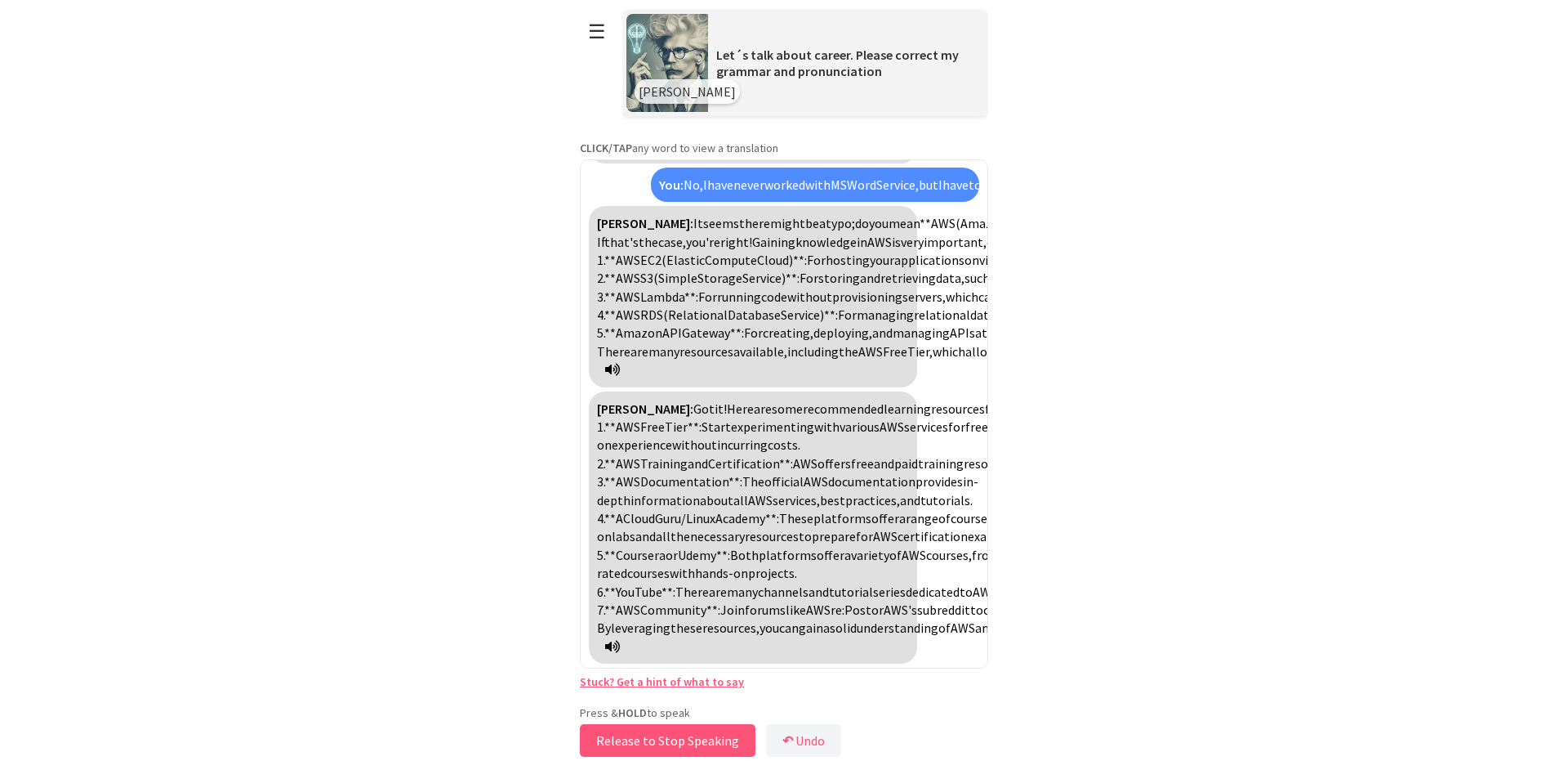
scroll to position [2630, 0]
click at [698, 739] on button "Release to Stop Speaking" at bounding box center [667, 740] width 175 height 33
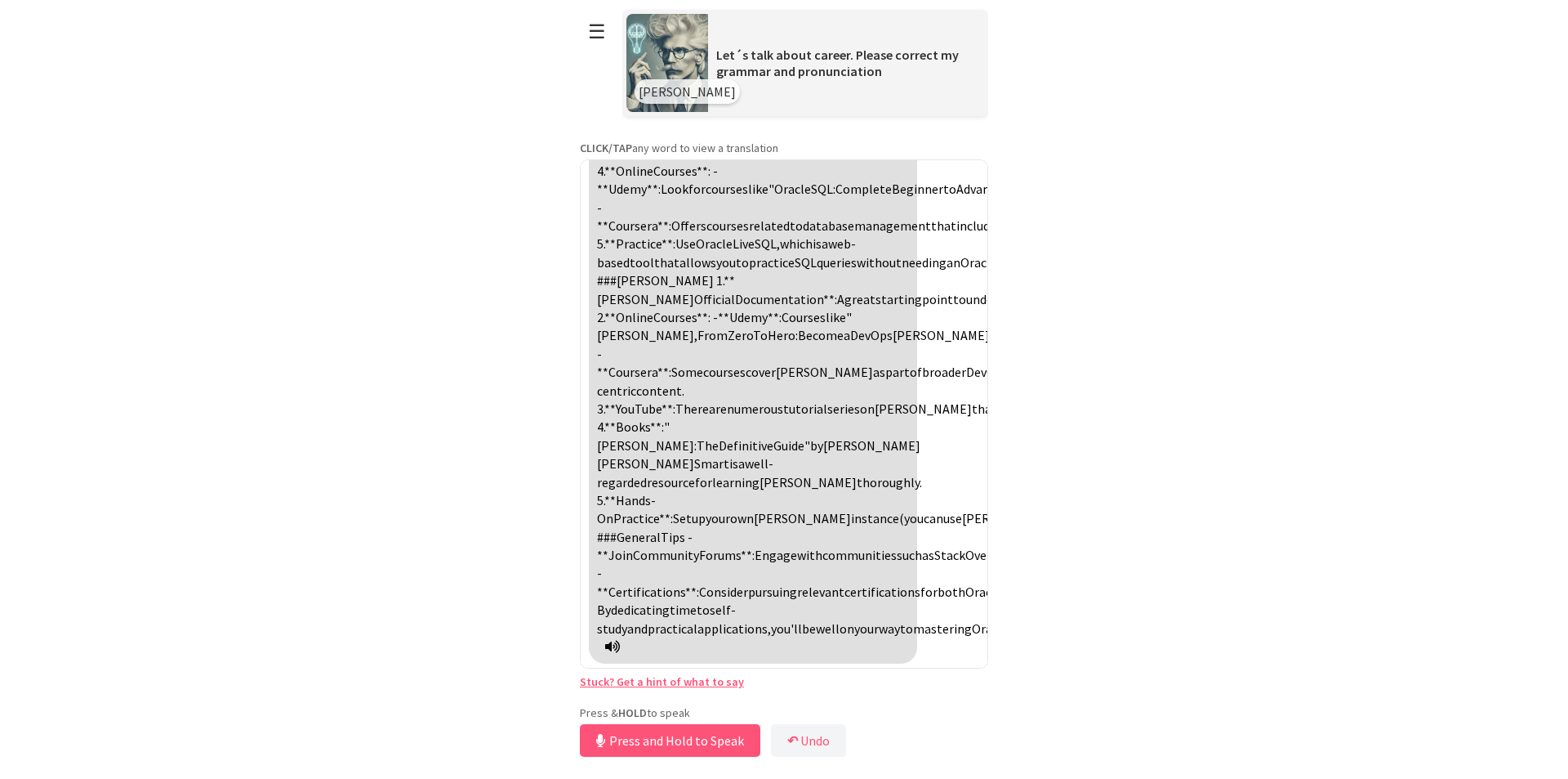
scroll to position [3548, 0]
click at [677, 743] on button "Release to Stop Speaking" at bounding box center [667, 740] width 175 height 33
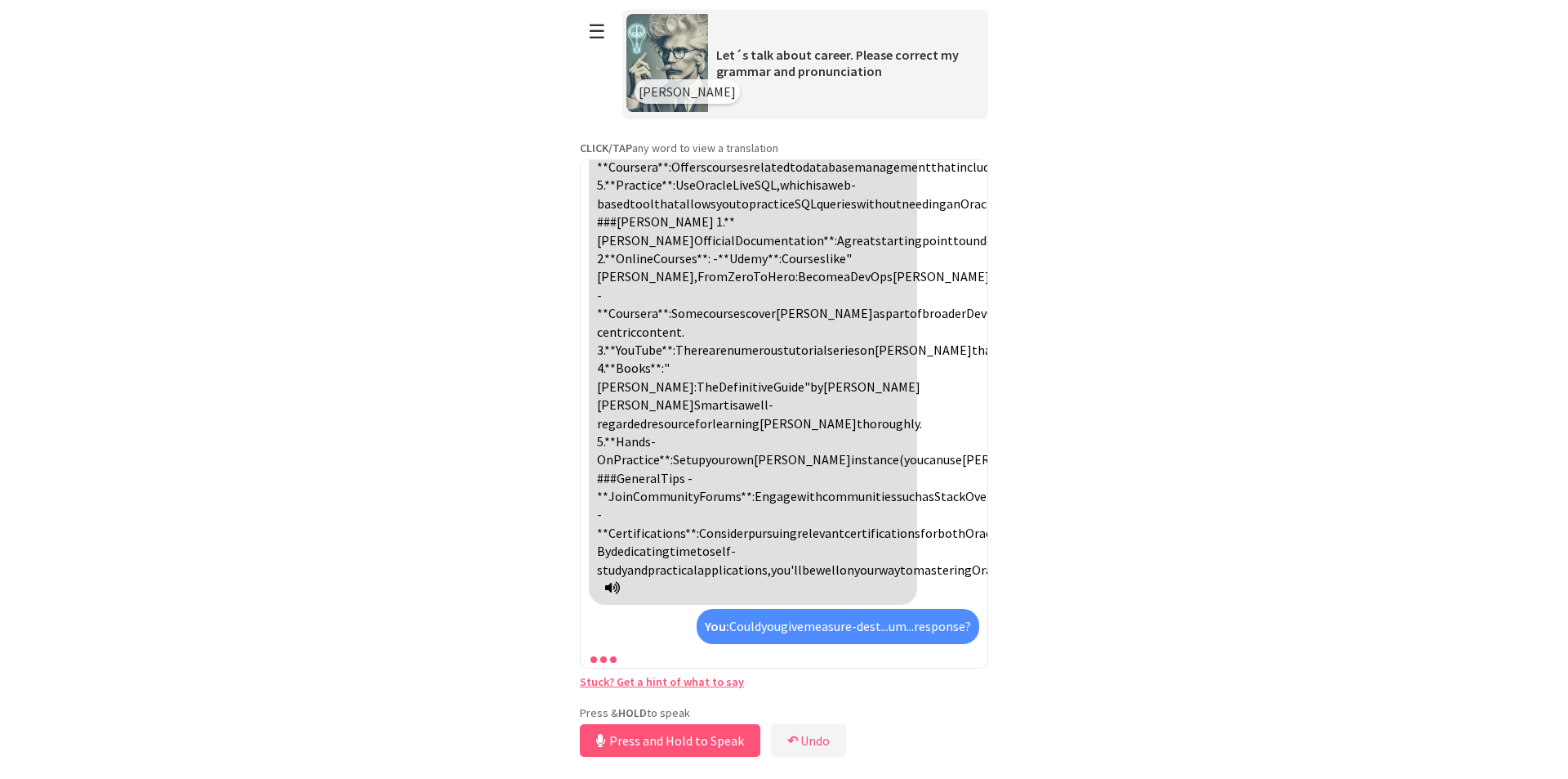
scroll to position [3718, 0]
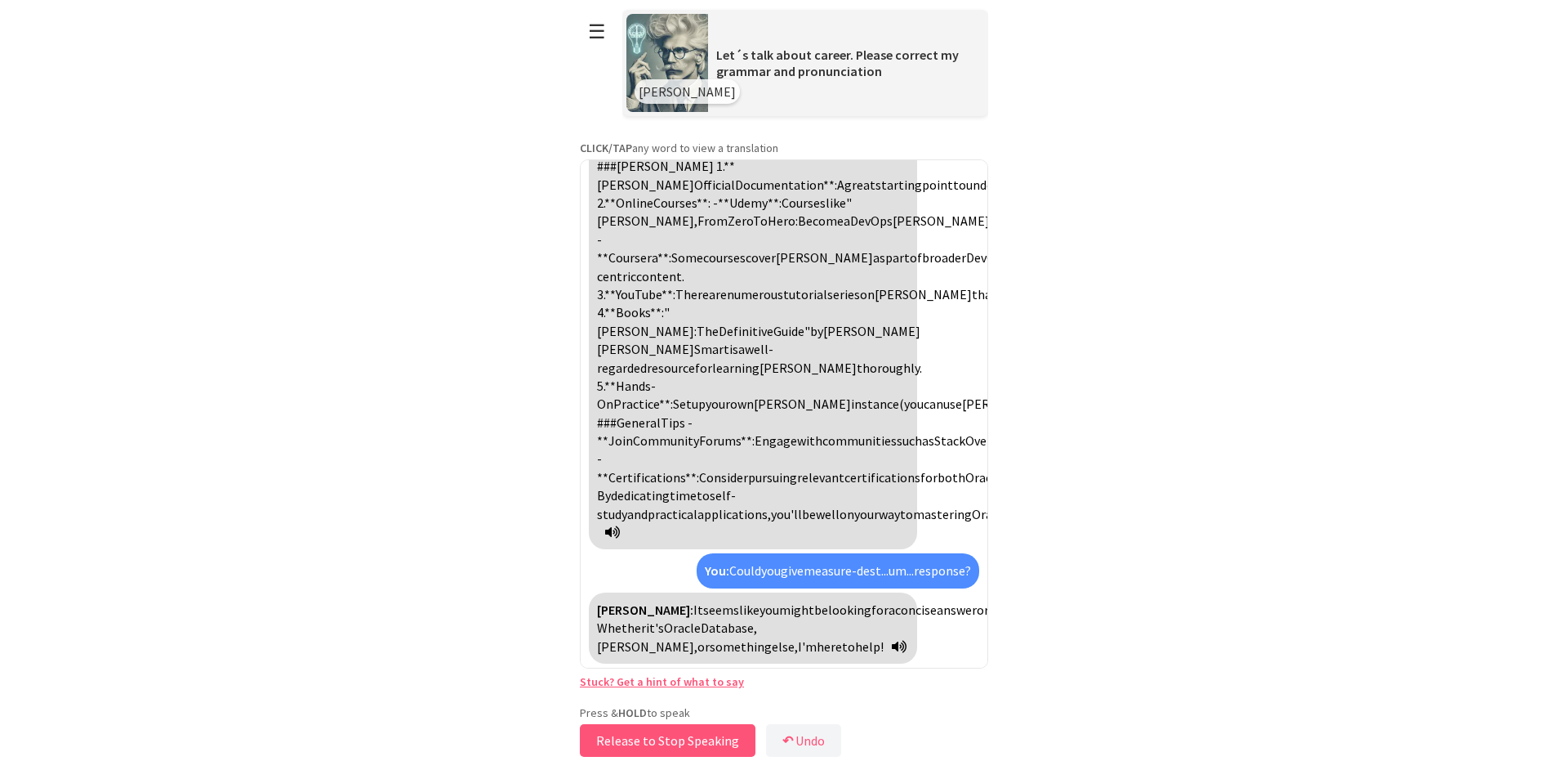
click at [714, 738] on button "Release to Stop Speaking" at bounding box center [667, 740] width 175 height 33
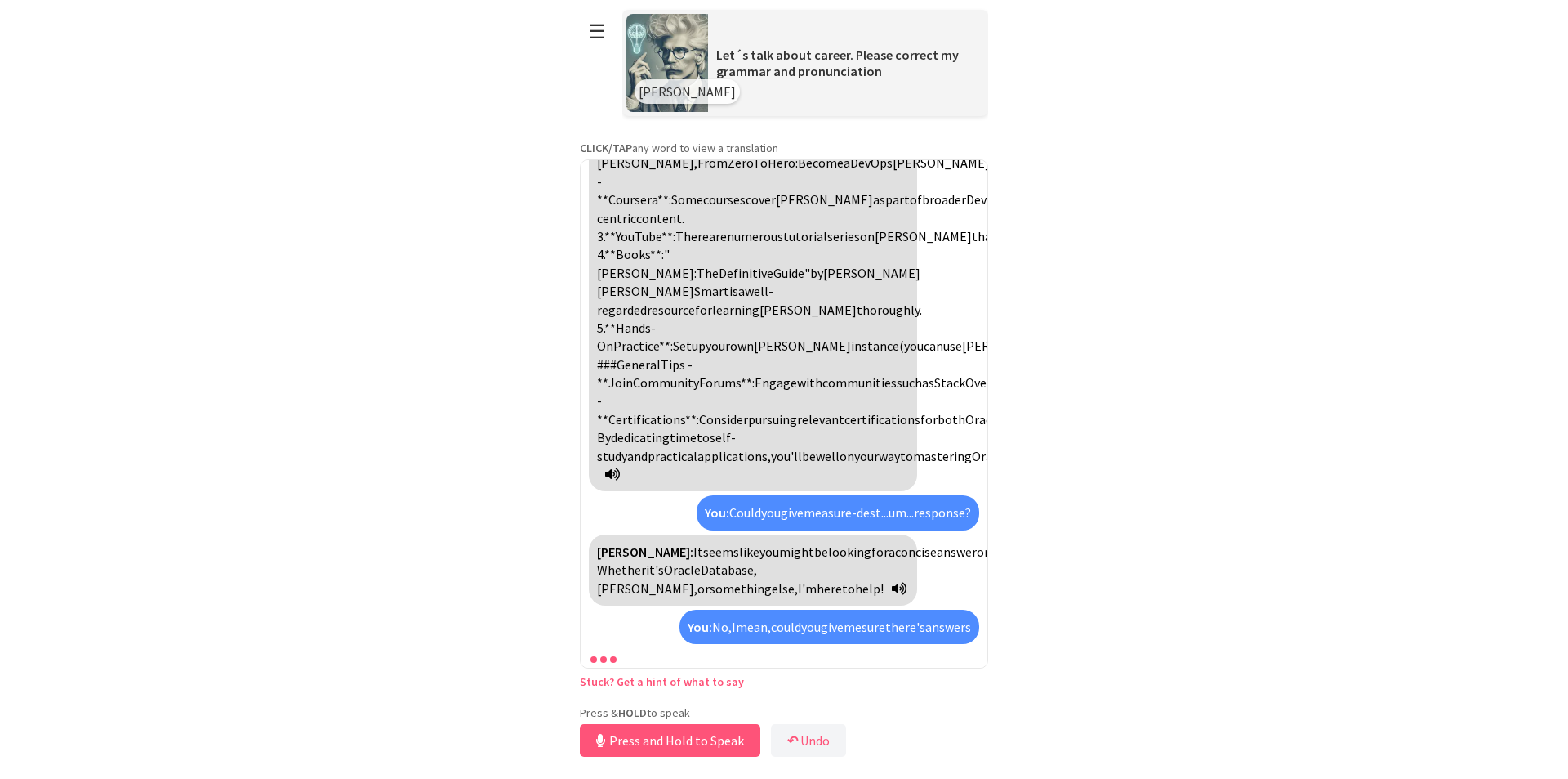
scroll to position [3905, 0]
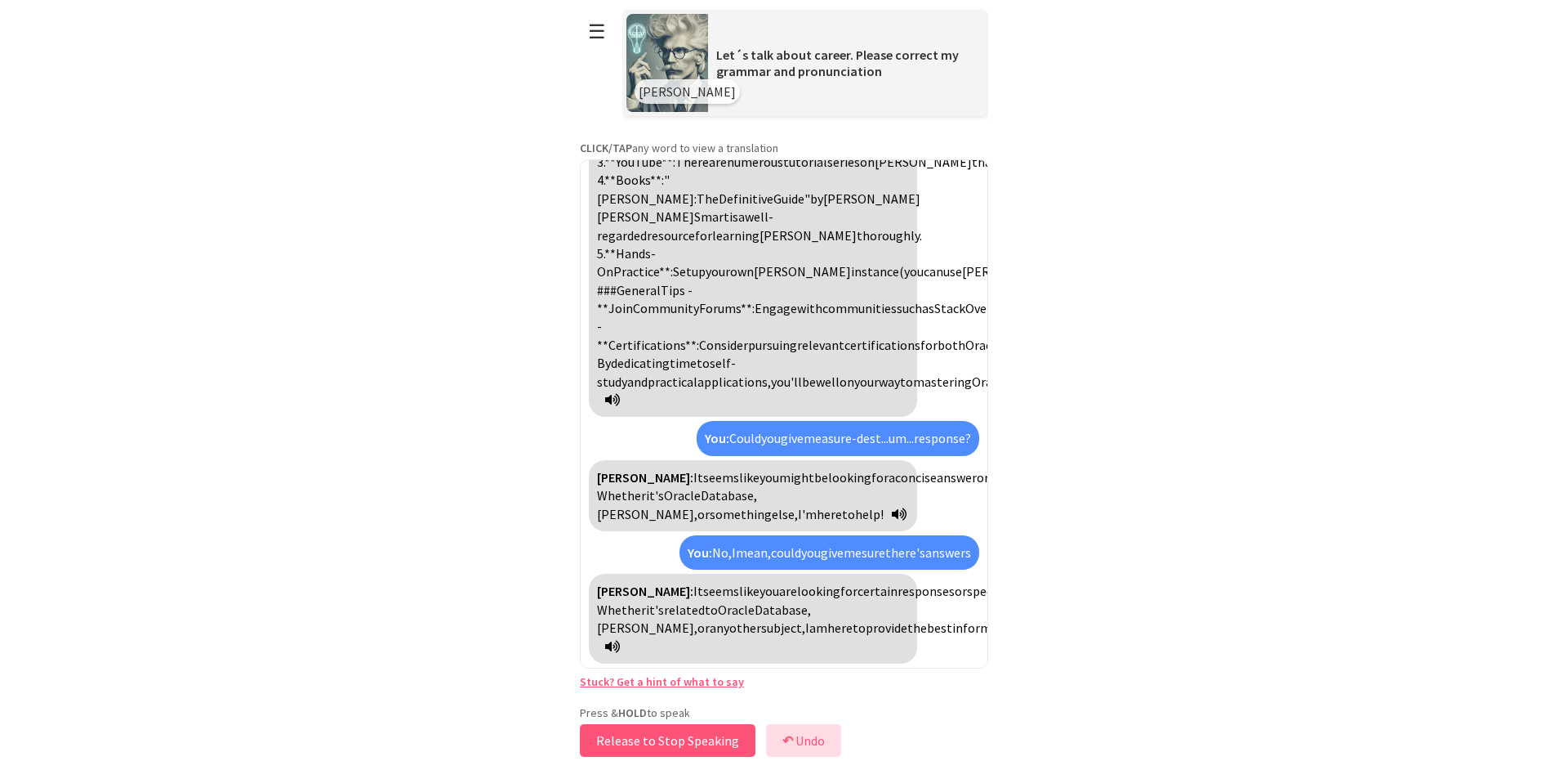
drag, startPoint x: 699, startPoint y: 739, endPoint x: 790, endPoint y: 736, distance: 91.0
click at [790, 736] on div "Press & HOLD to speak Release to Stop Speaking ↶ Undo Save No voice detected. H…" at bounding box center [784, 733] width 409 height 56
click at [790, 736] on button "↶ Undo" at bounding box center [803, 740] width 75 height 33
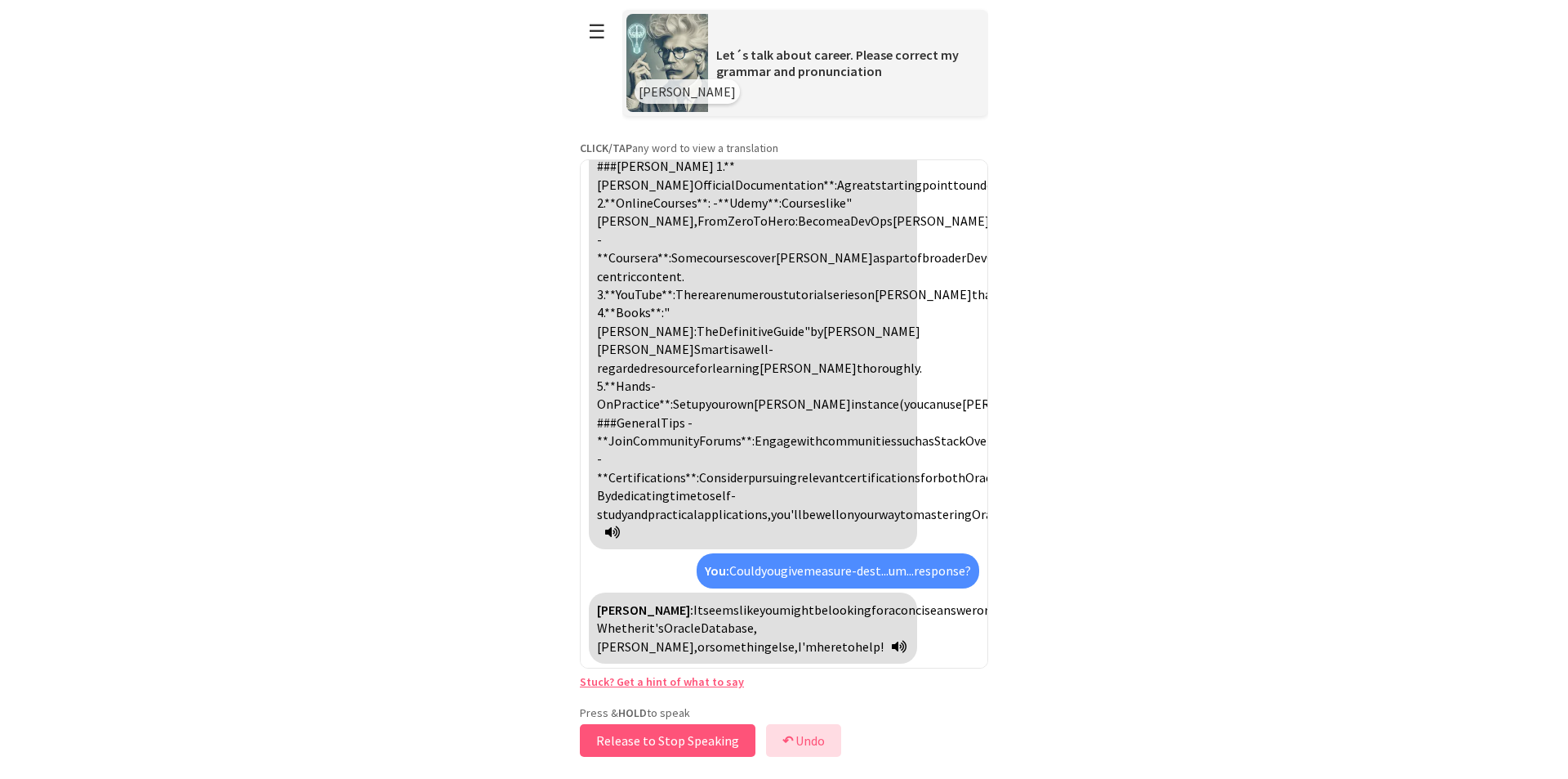
click at [769, 733] on button "↶ Undo" at bounding box center [803, 740] width 75 height 33
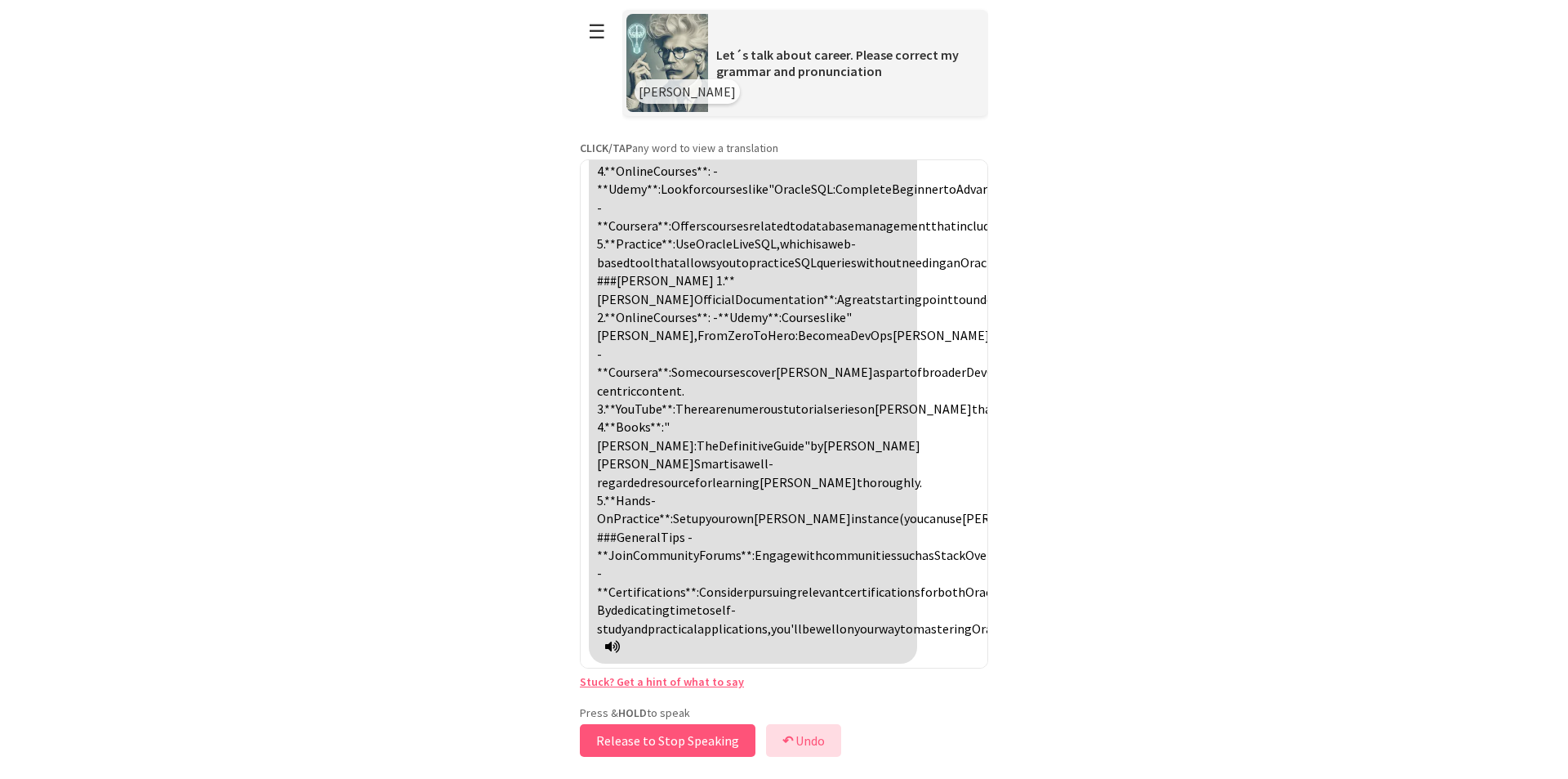
scroll to position [3548, 0]
click at [686, 736] on button "Release to Stop Speaking" at bounding box center [667, 740] width 175 height 33
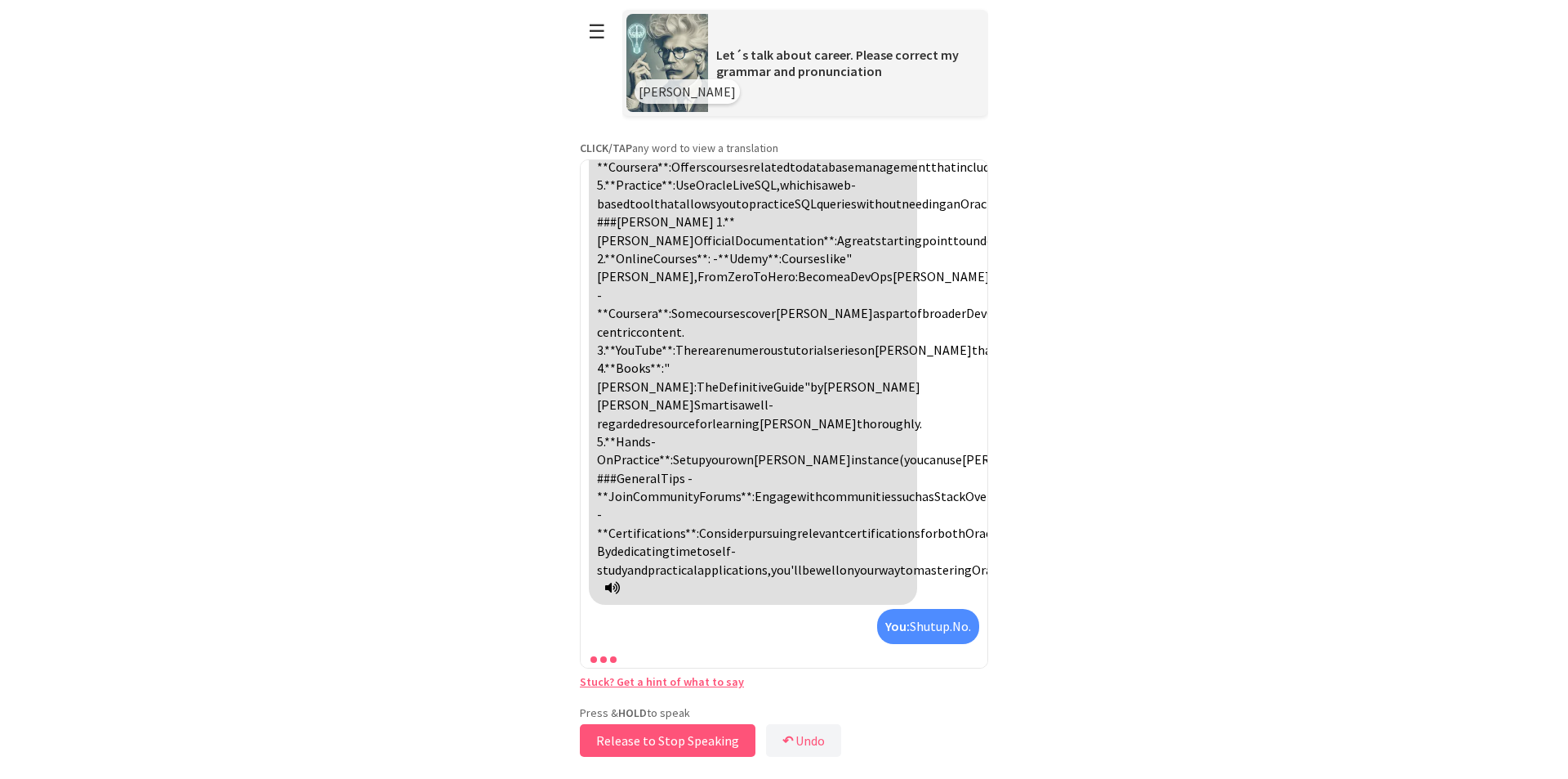
scroll to position [3644, 0]
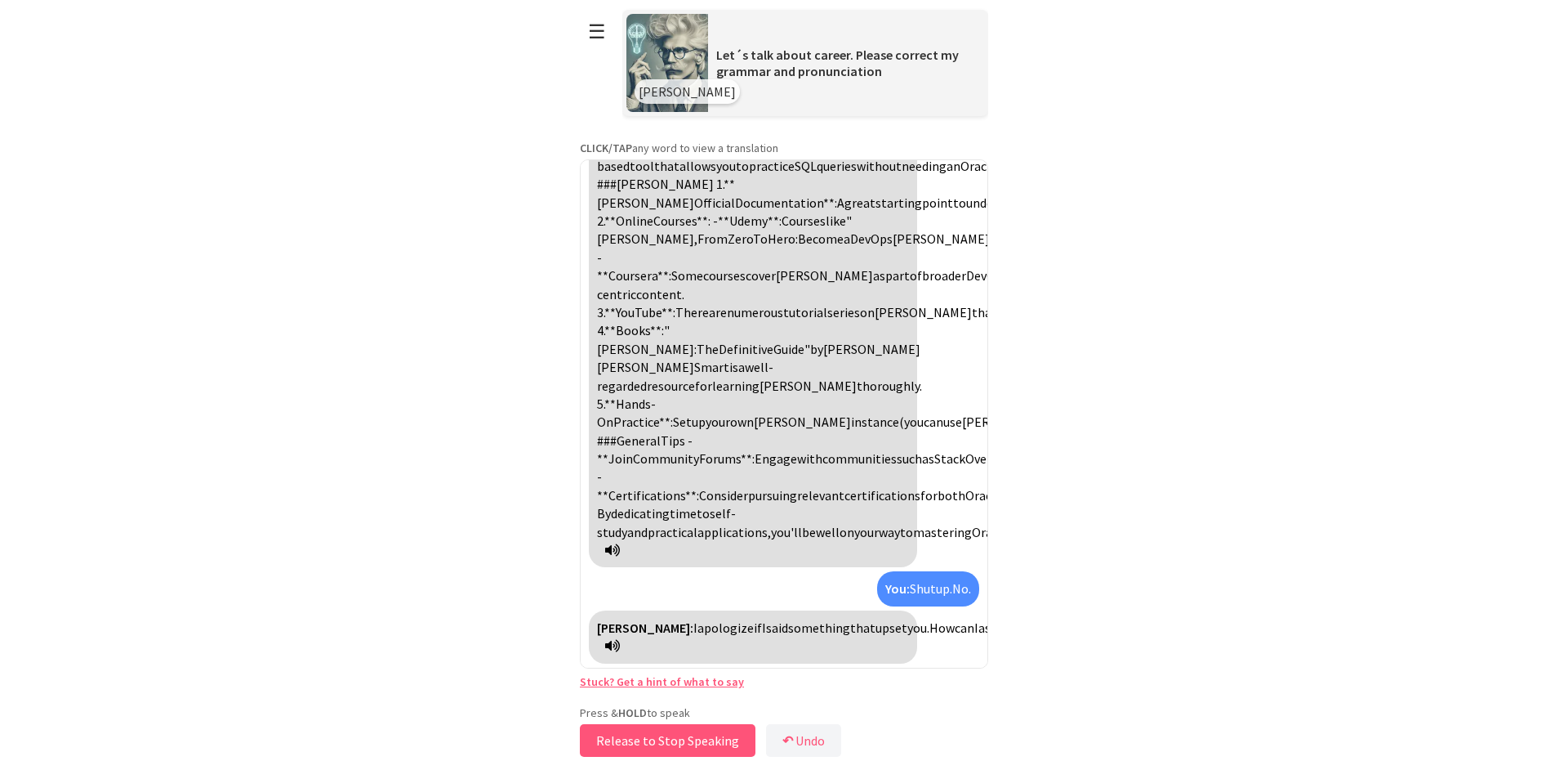
click at [686, 736] on button "Release to Stop Speaking" at bounding box center [667, 740] width 175 height 33
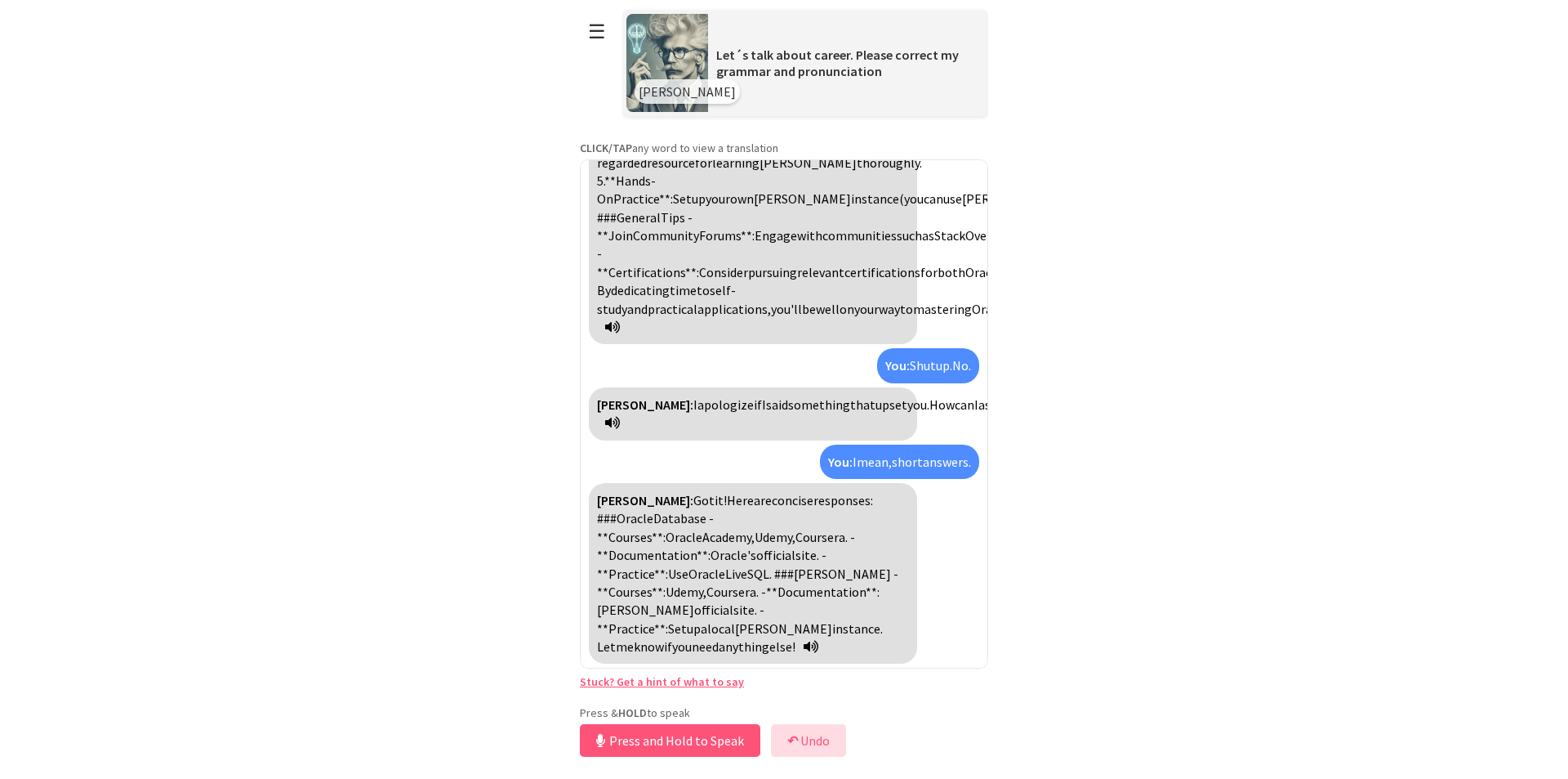
scroll to position [3850, 0]
click at [659, 750] on button "Release to Stop Speaking" at bounding box center [667, 740] width 175 height 33
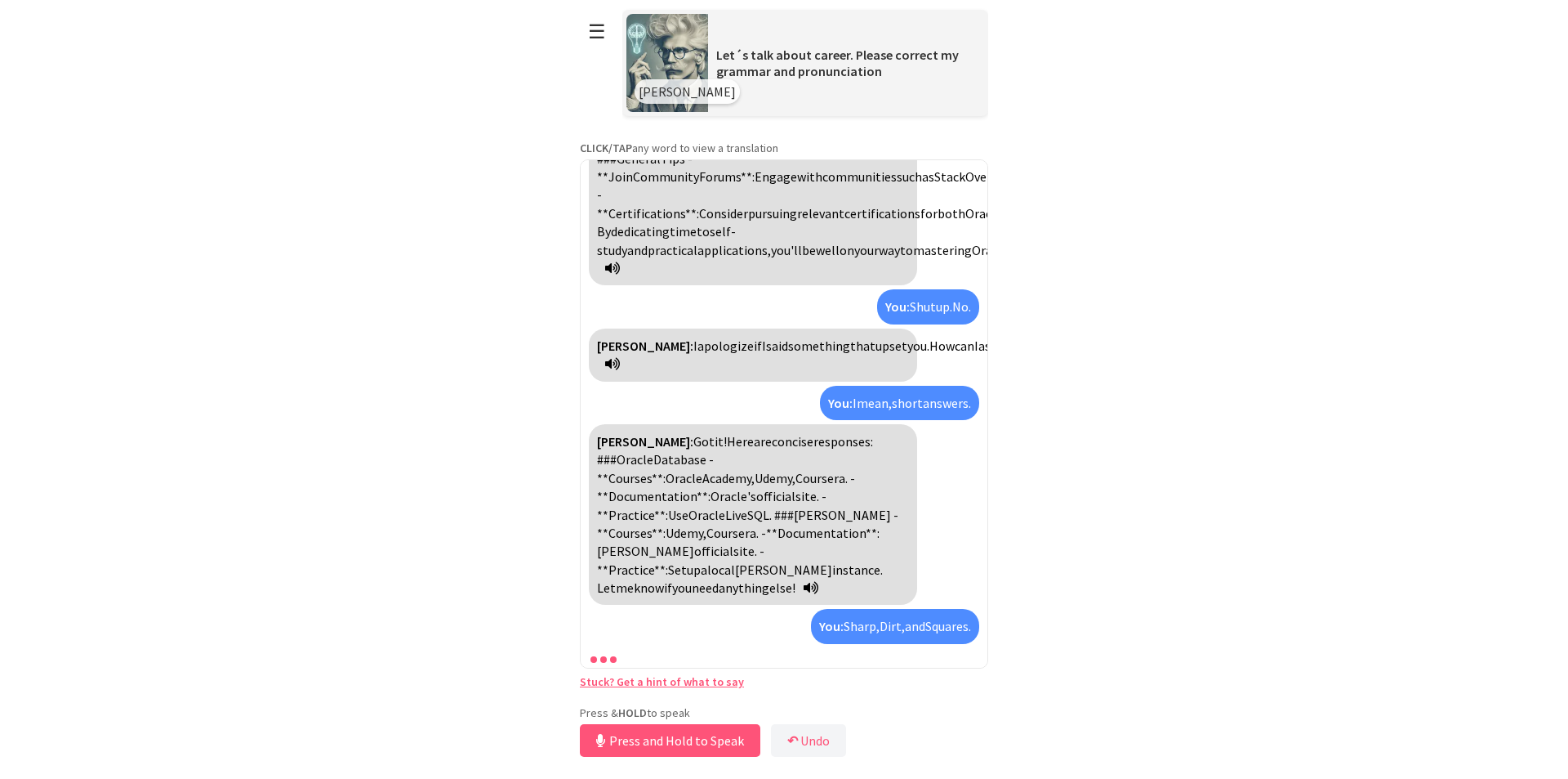
scroll to position [3983, 0]
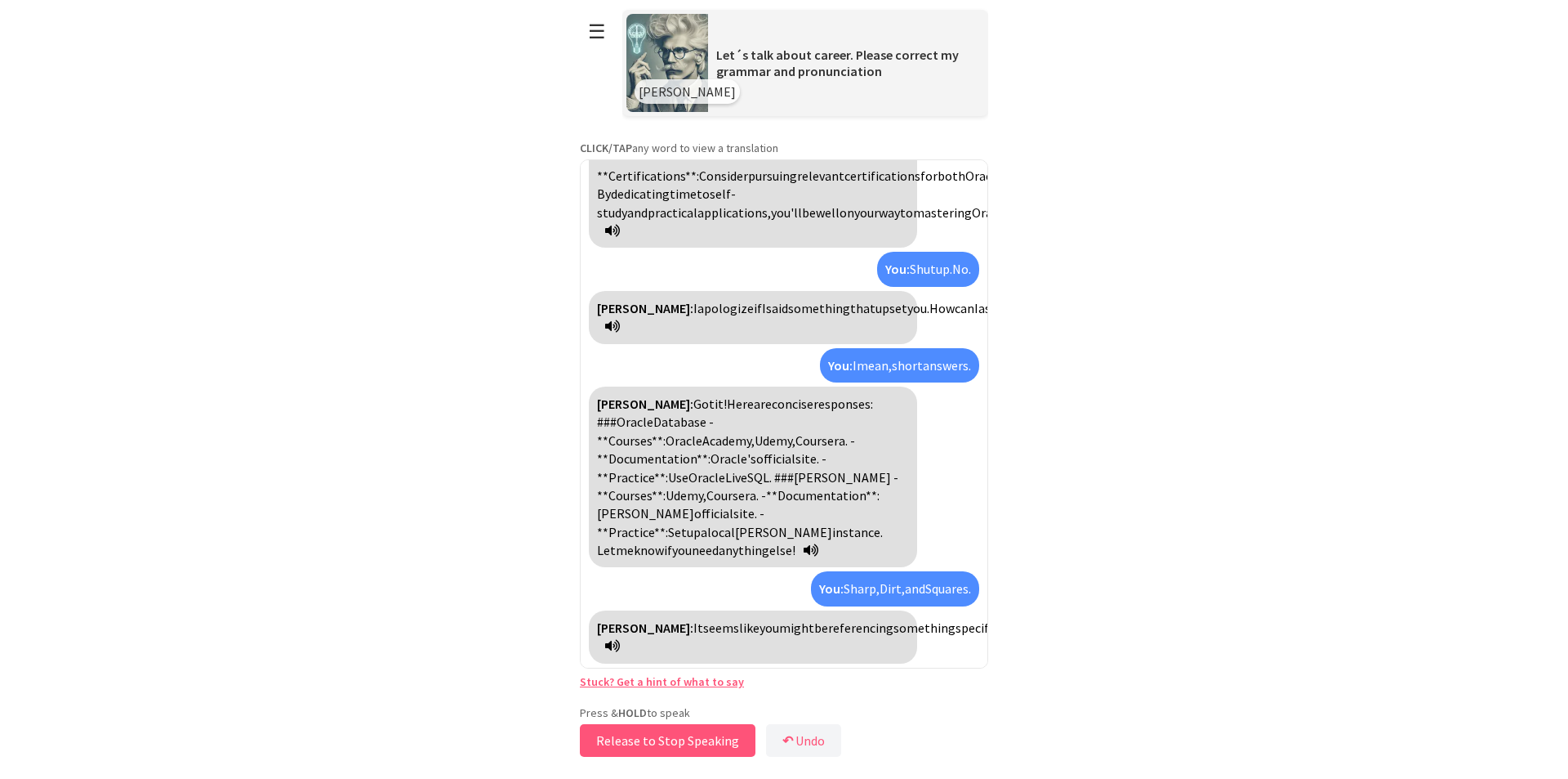
drag, startPoint x: 664, startPoint y: 735, endPoint x: 679, endPoint y: 741, distance: 16.2
click at [679, 741] on button "Release to Stop Speaking" at bounding box center [667, 740] width 175 height 33
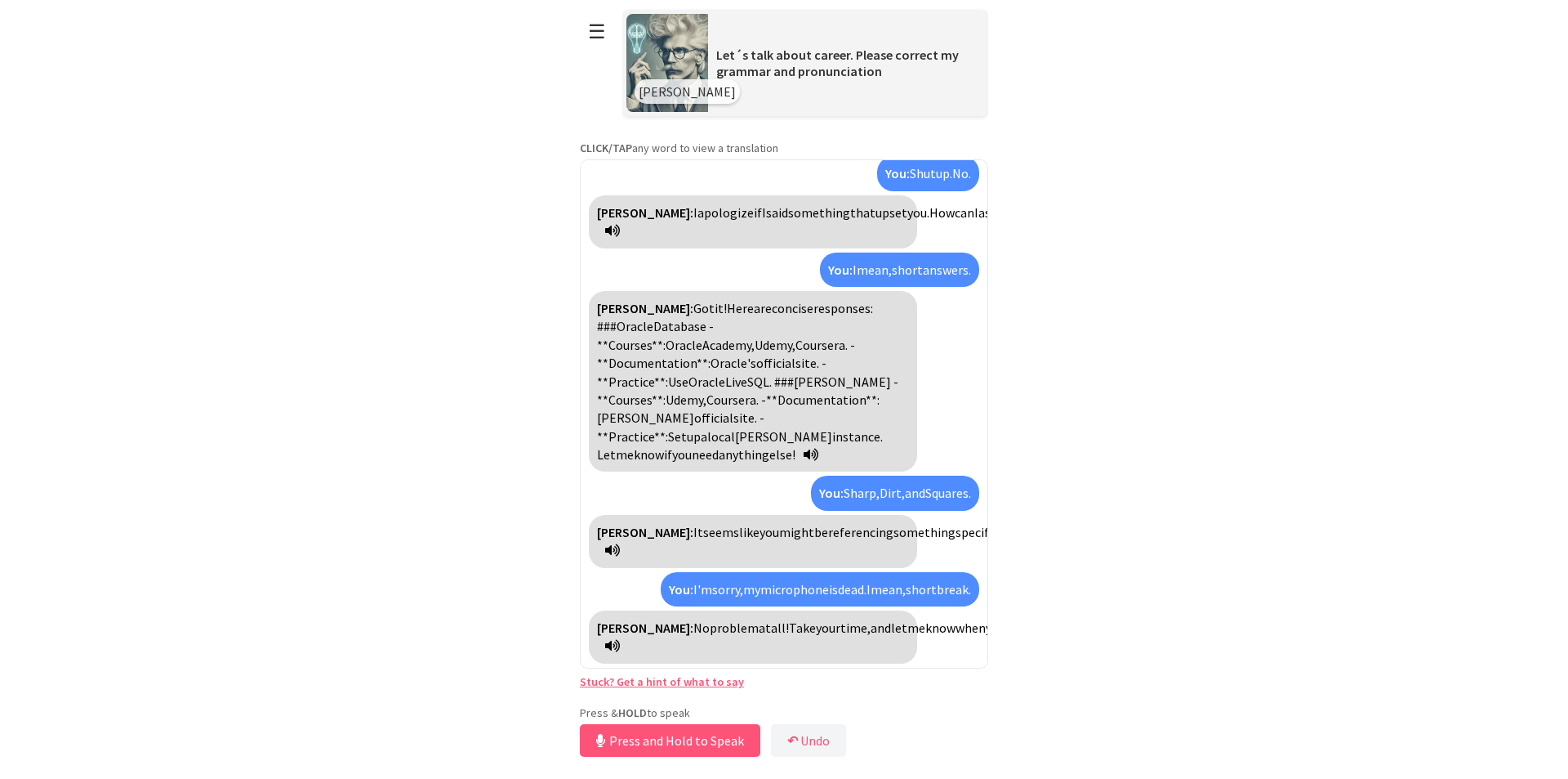
scroll to position [4096, 0]
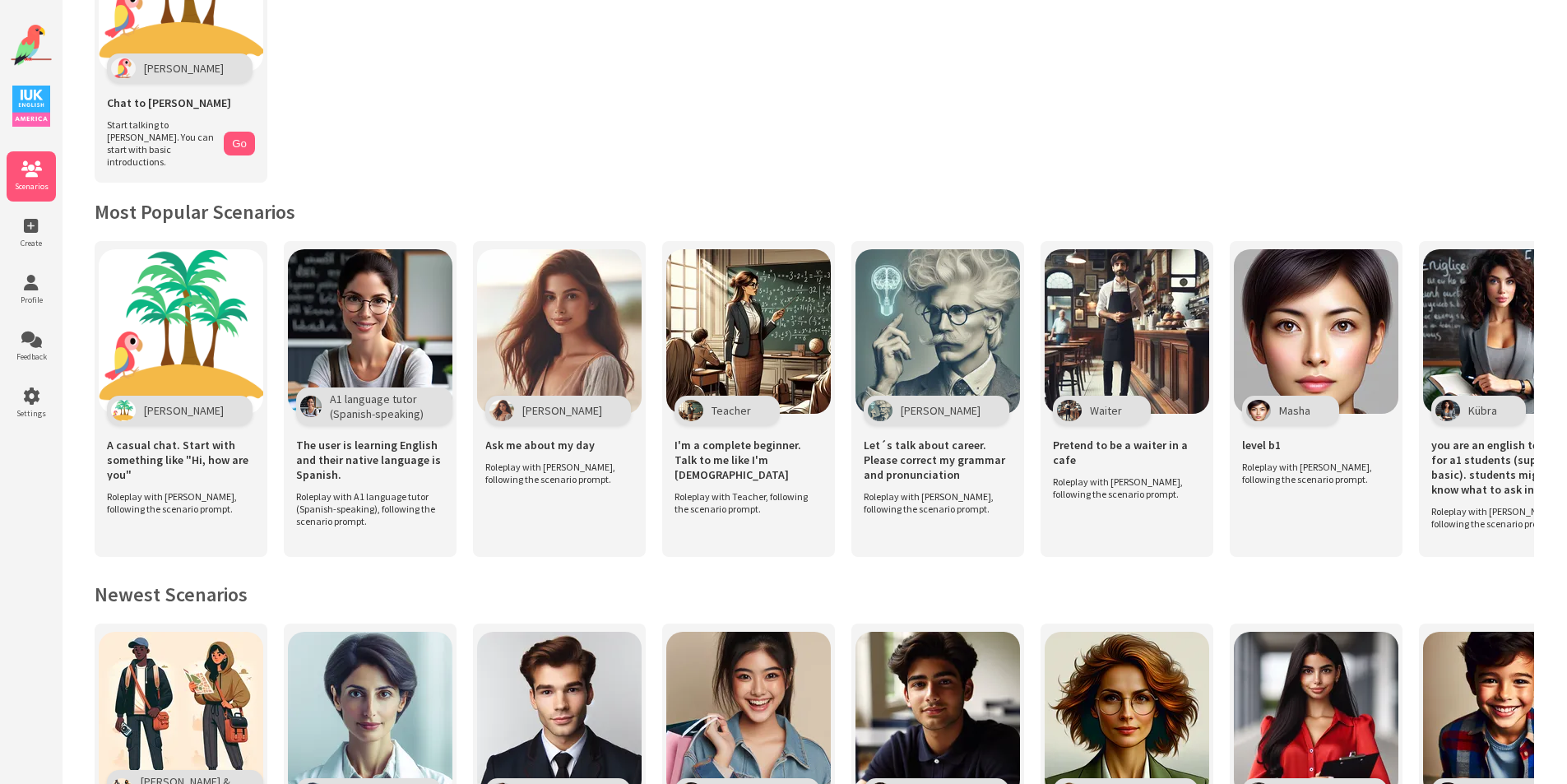
scroll to position [165, 0]
